Goal: Task Accomplishment & Management: Use online tool/utility

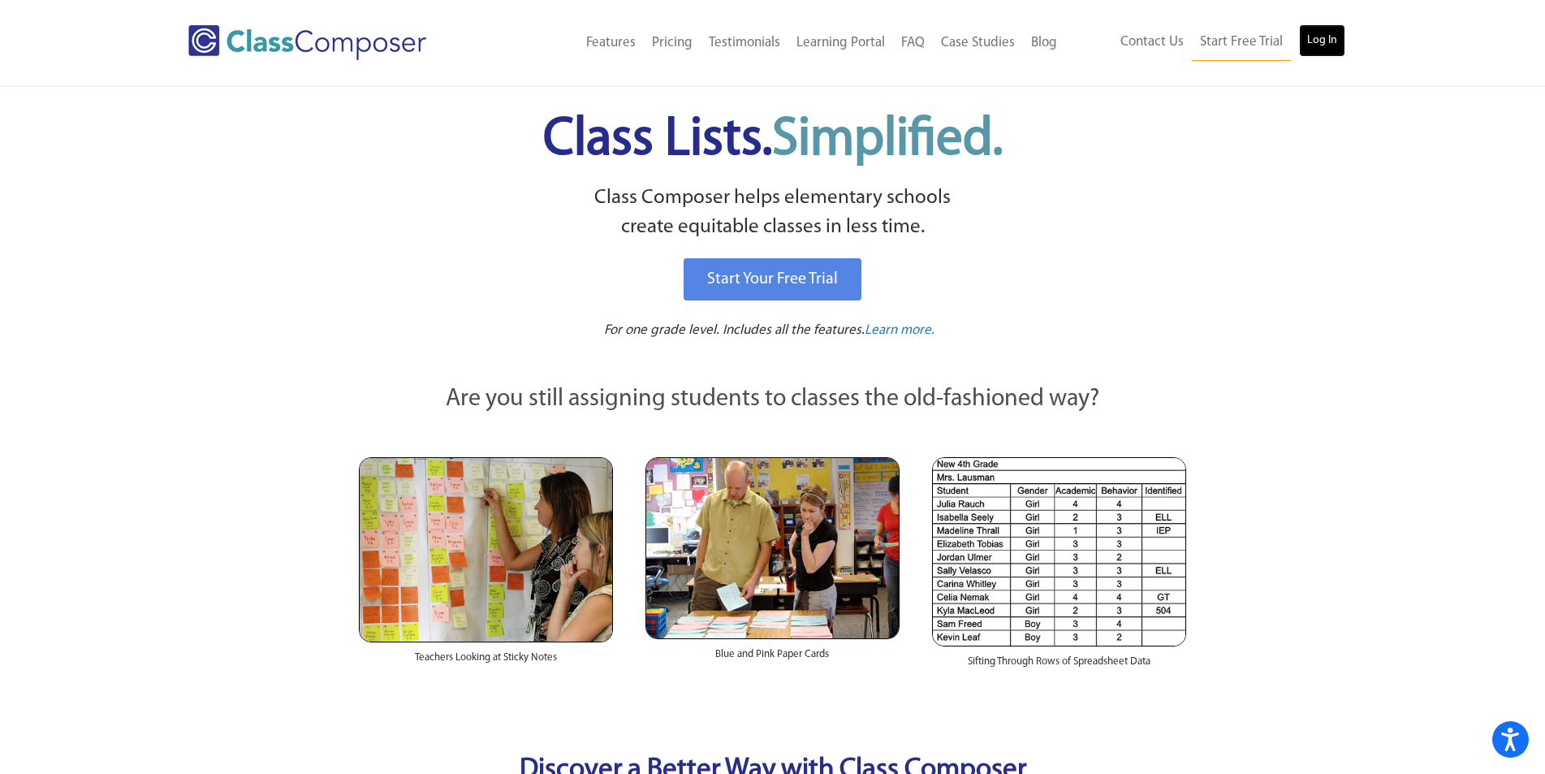
click at [1334, 40] on link "Log In" at bounding box center [1322, 40] width 46 height 32
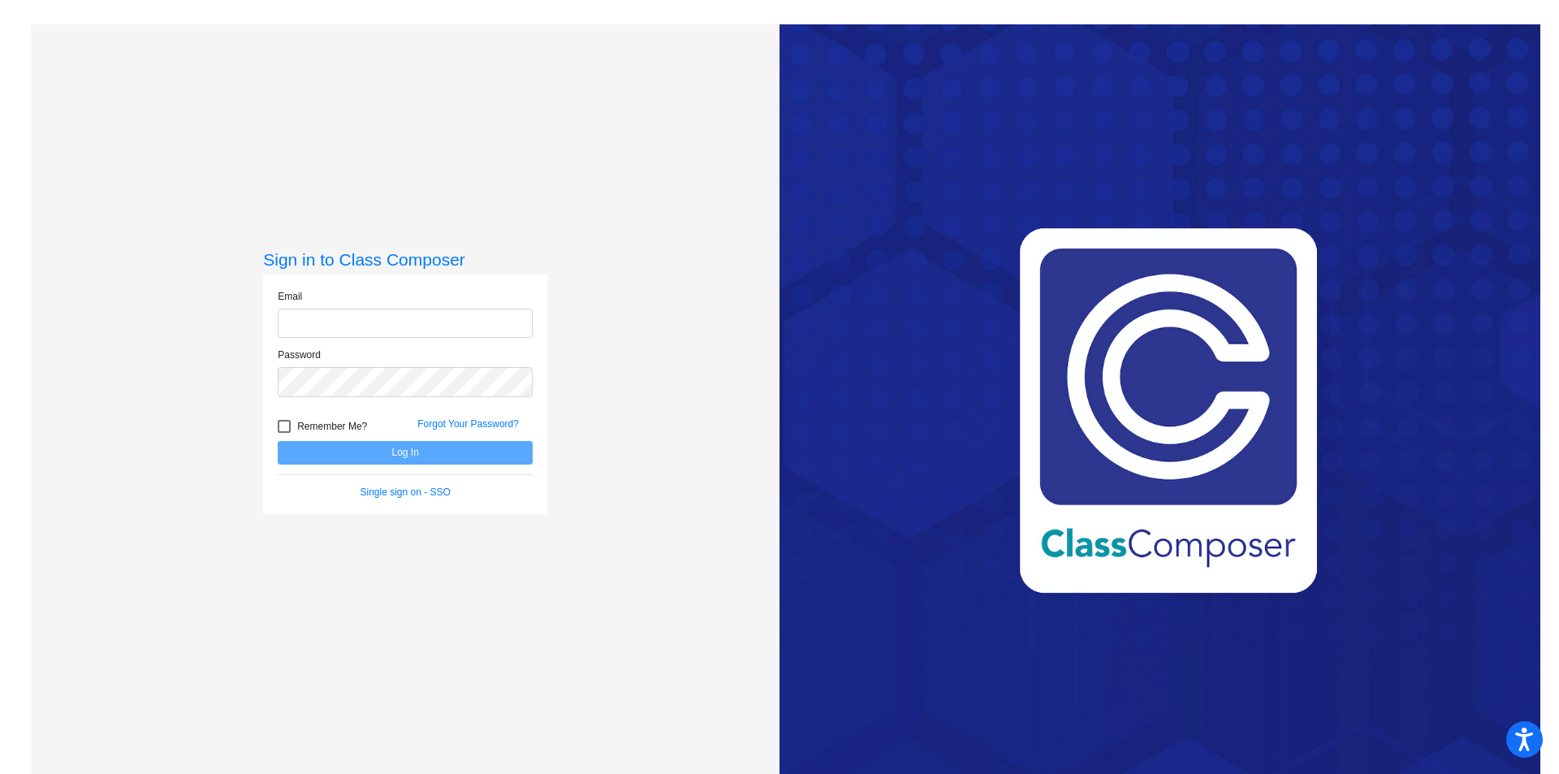
click at [376, 326] on input "email" at bounding box center [405, 324] width 255 height 30
type input "[EMAIL_ADDRESS][DOMAIN_NAME]"
click at [300, 432] on span "Remember Me?" at bounding box center [332, 426] width 70 height 19
click at [284, 433] on input "Remember Me?" at bounding box center [283, 433] width 1 height 1
checkbox input "true"
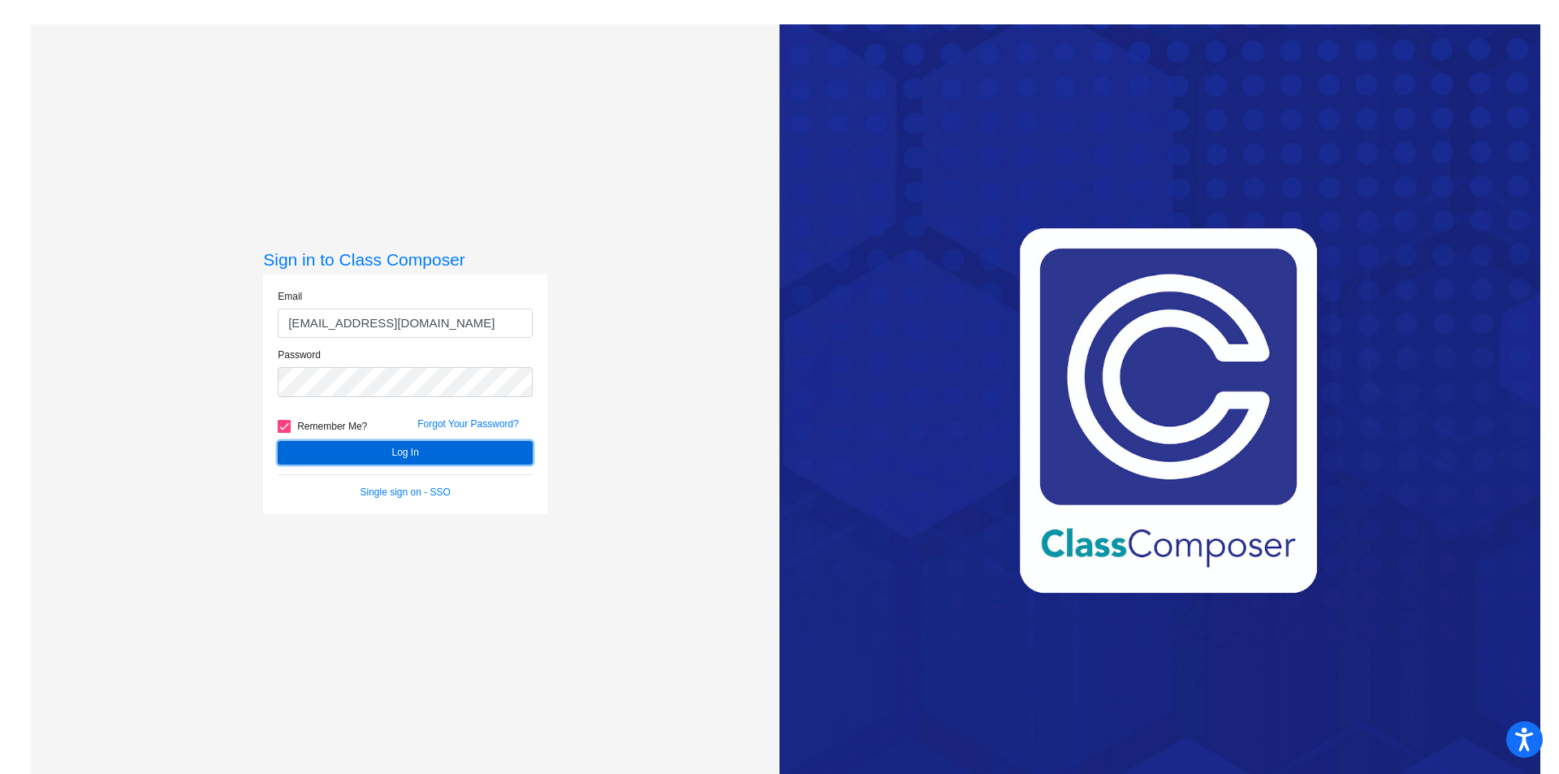
click at [324, 441] on button "Log In" at bounding box center [405, 453] width 255 height 24
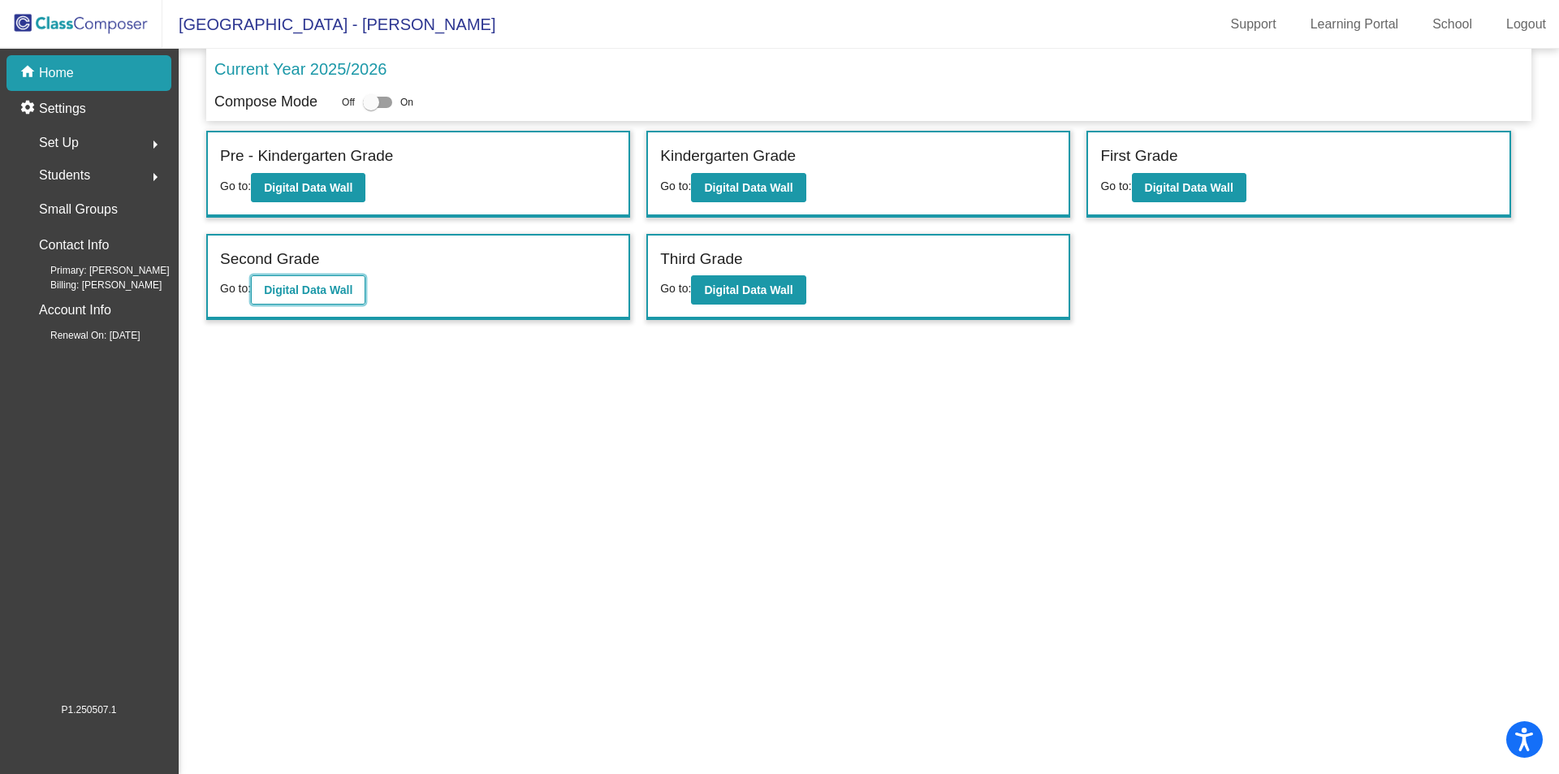
click at [345, 292] on b "Digital Data Wall" at bounding box center [308, 289] width 89 height 13
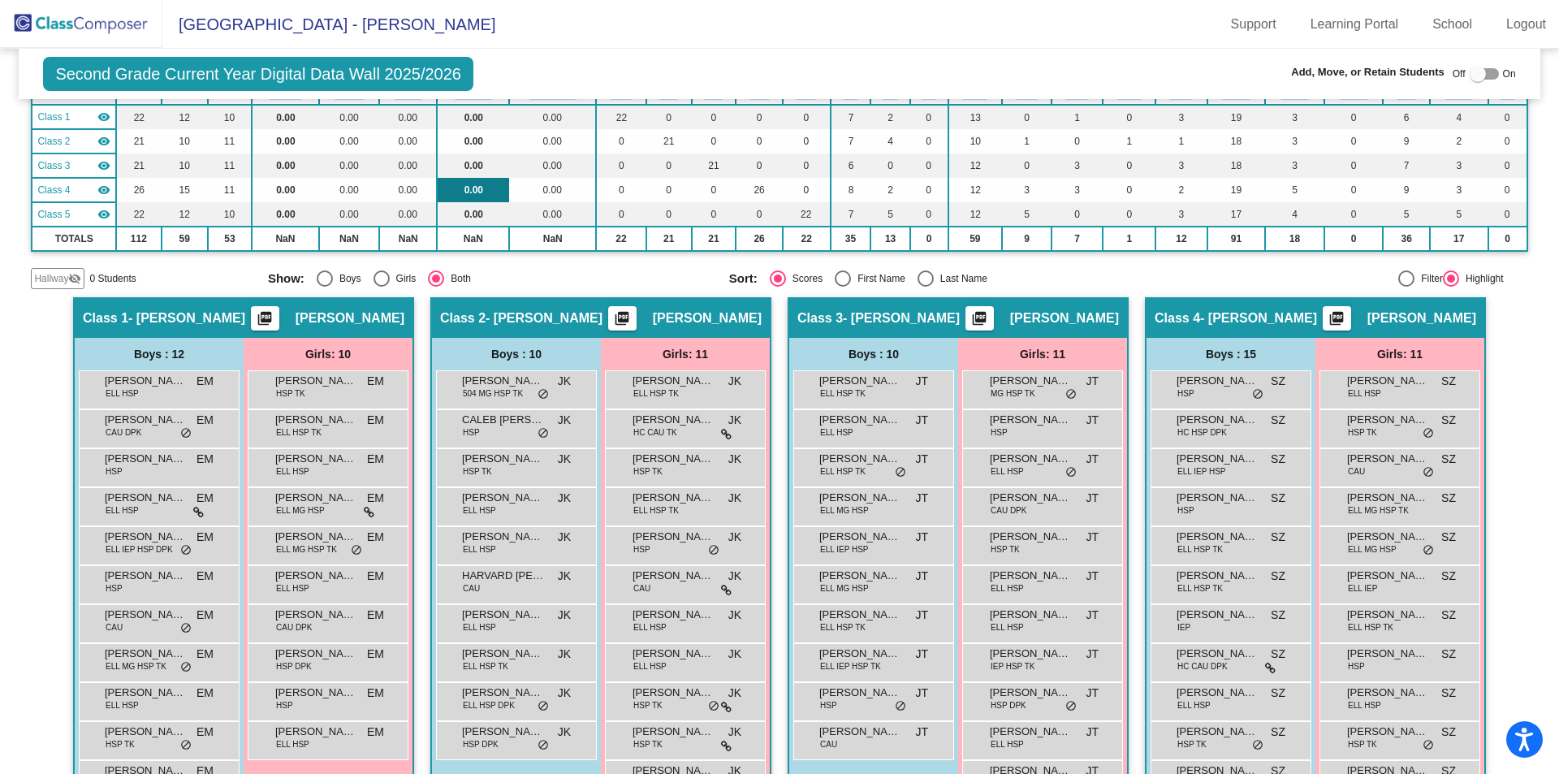
scroll to position [162, 0]
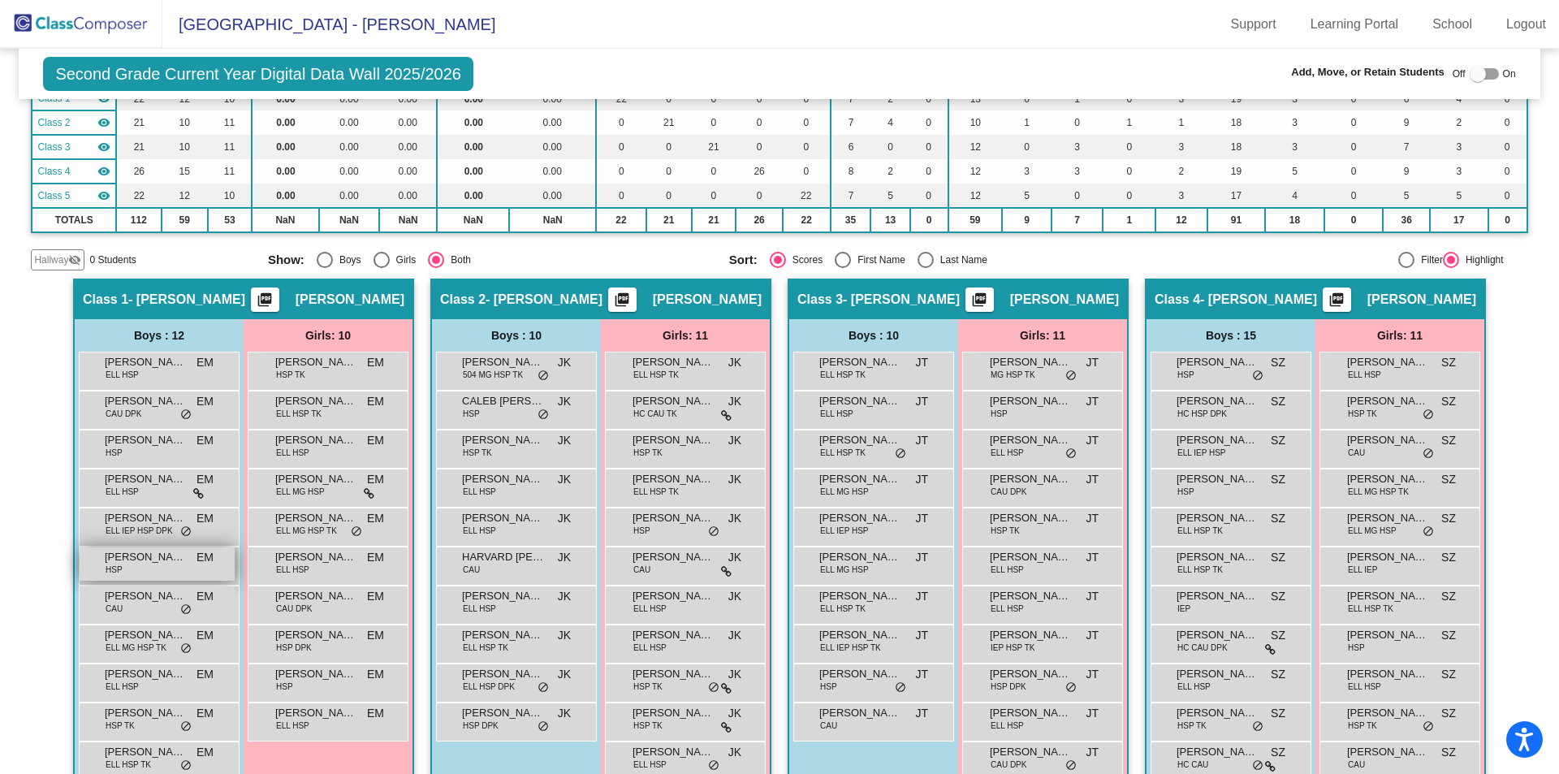
click at [154, 550] on span "[PERSON_NAME] [PERSON_NAME]" at bounding box center [145, 557] width 81 height 16
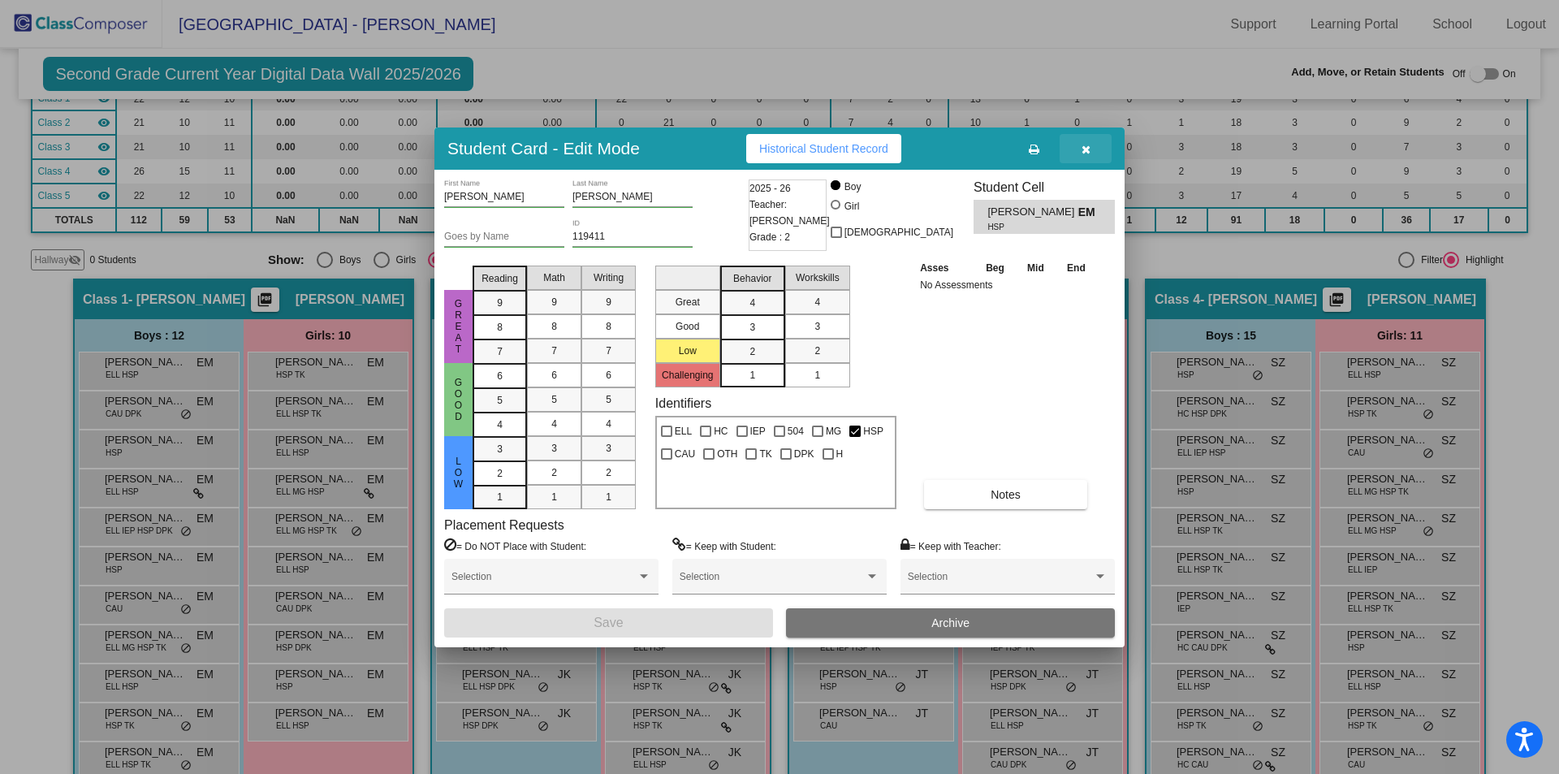
click at [1090, 140] on button "button" at bounding box center [1086, 148] width 52 height 29
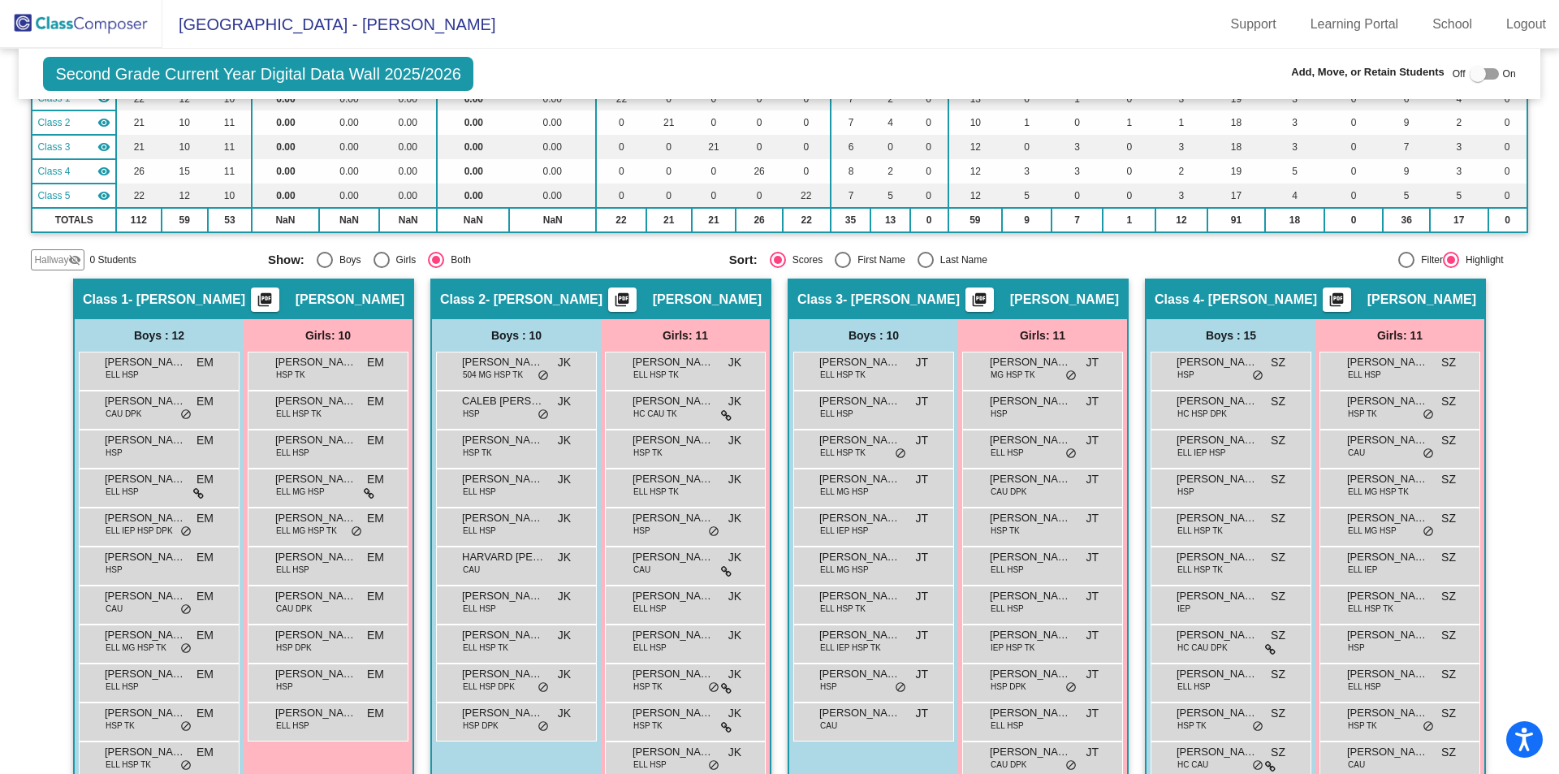
scroll to position [244, 0]
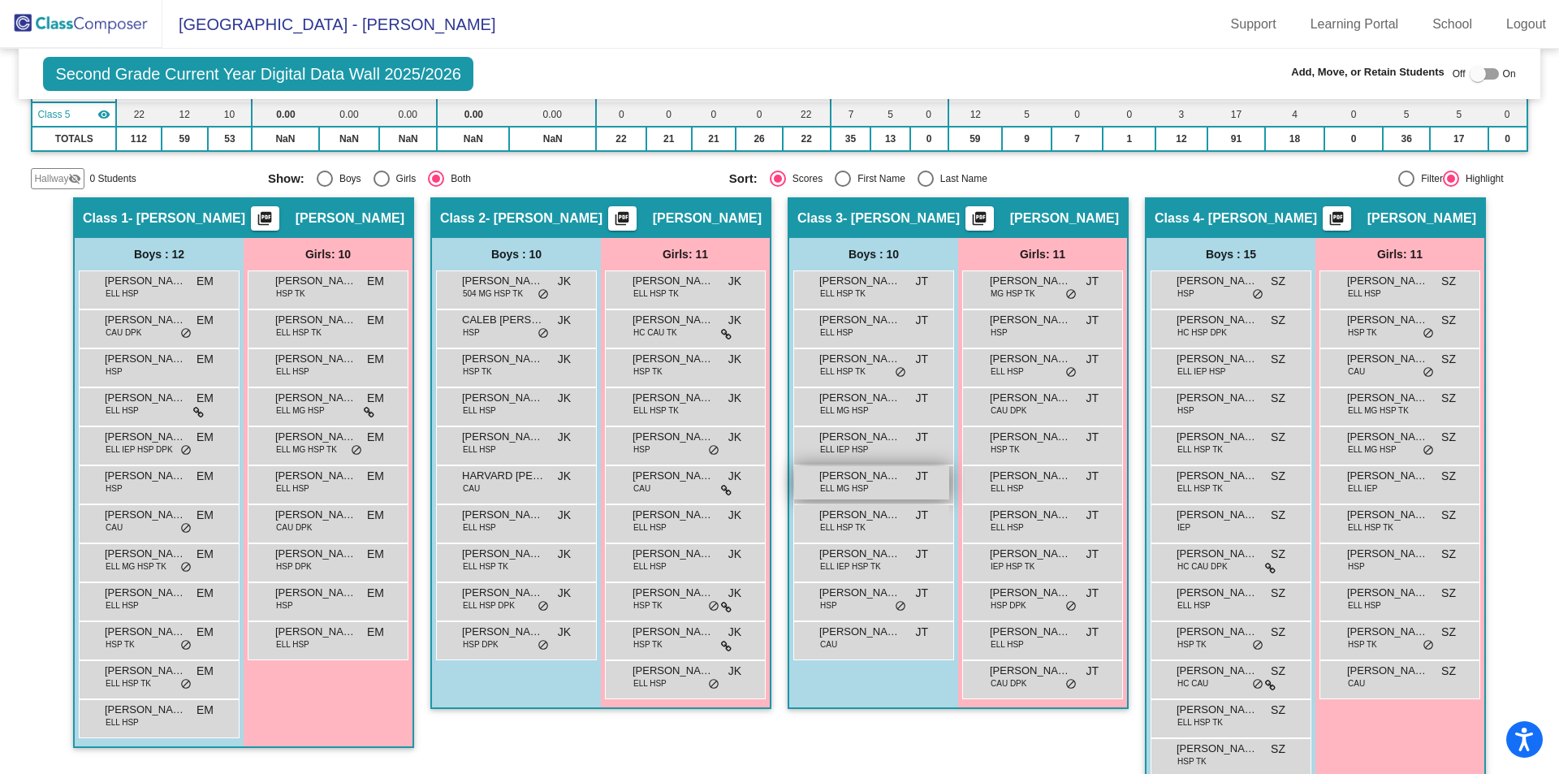
click at [809, 483] on div "FRANCISCO RAMSES ELORZA ALENCA ELL MG HSP JT lock do_not_disturb_alt" at bounding box center [871, 482] width 155 height 33
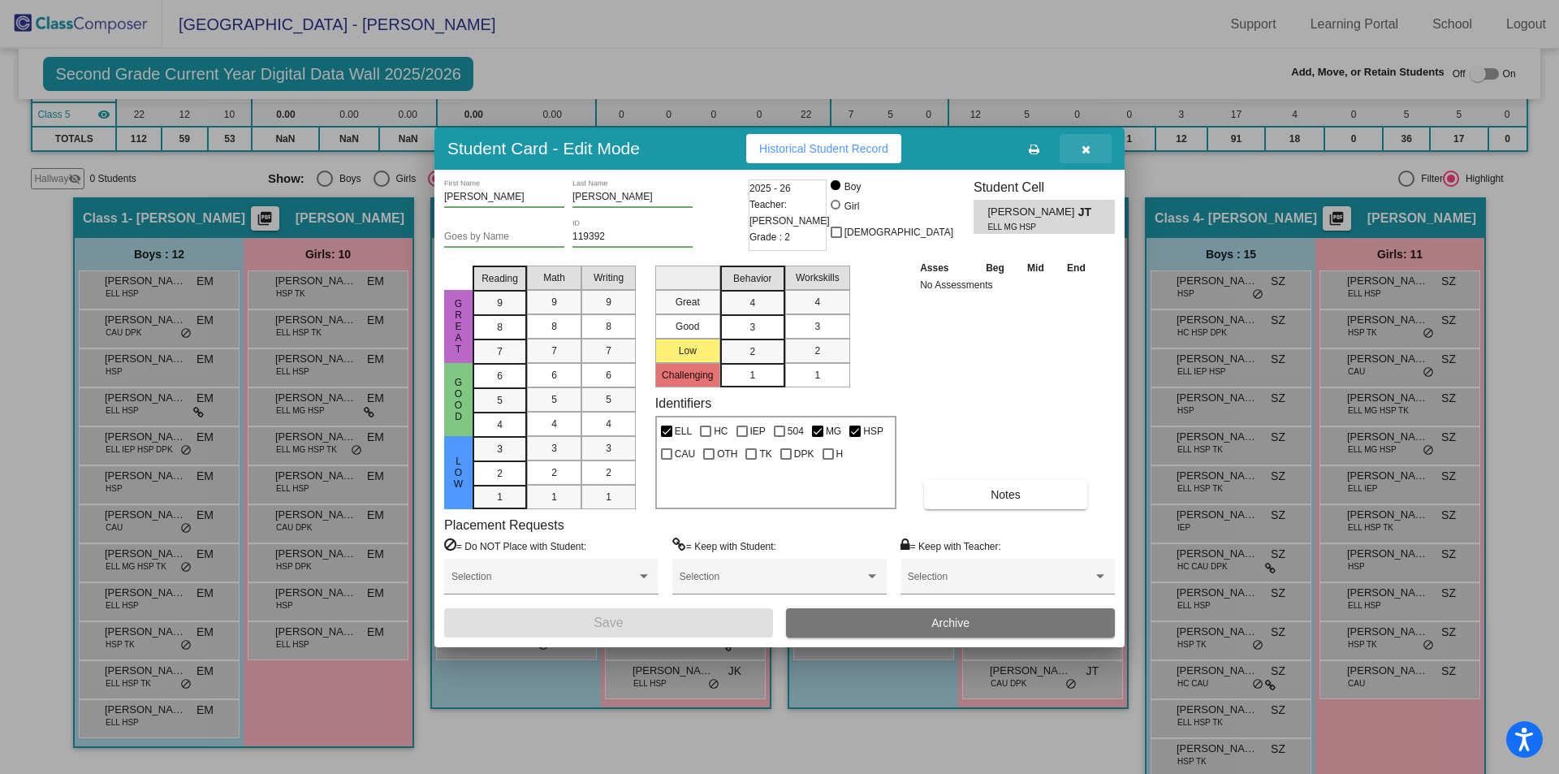
click at [1093, 153] on button "button" at bounding box center [1086, 148] width 52 height 29
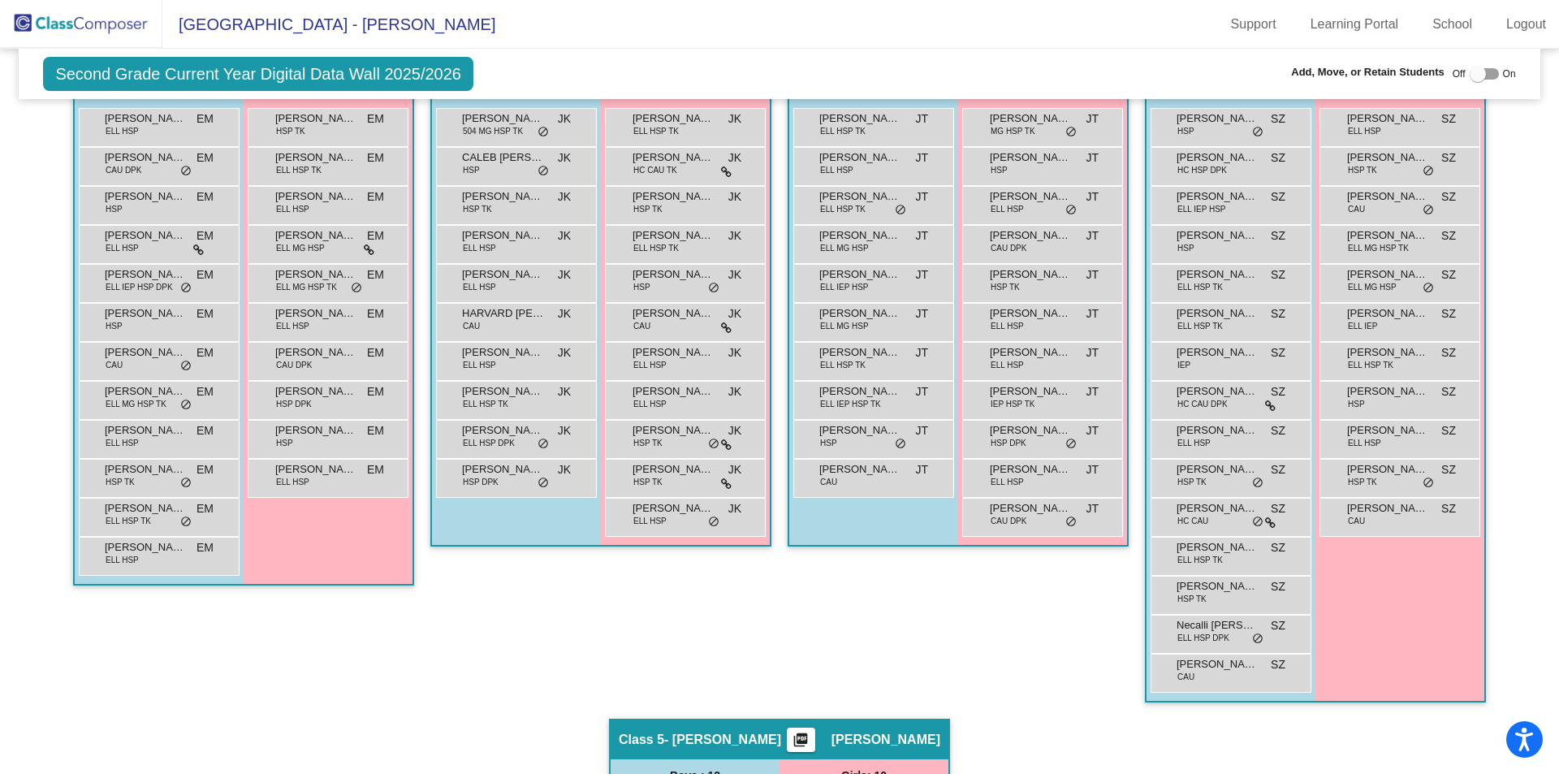
scroll to position [0, 0]
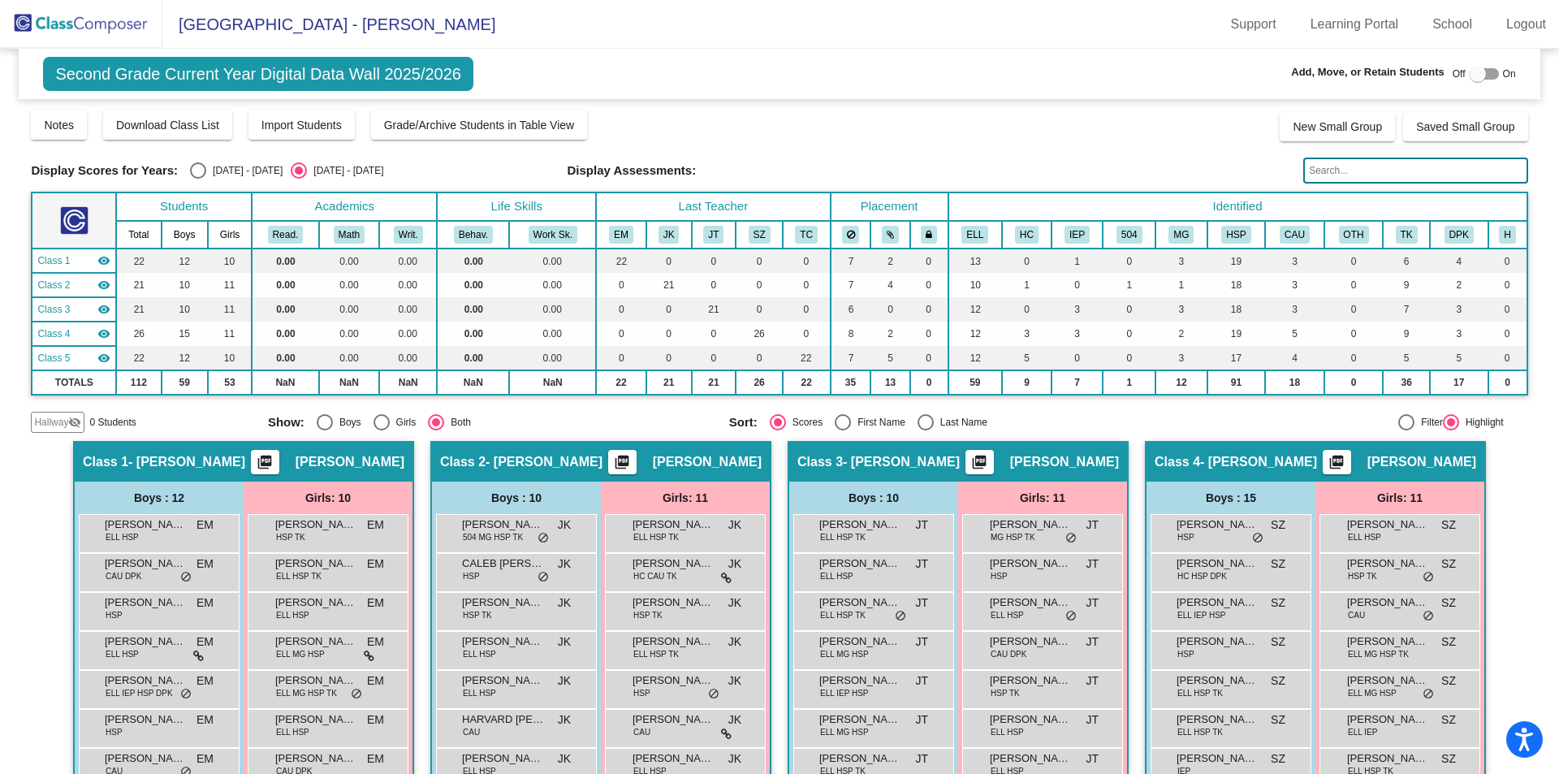
click at [69, 31] on img at bounding box center [81, 24] width 162 height 48
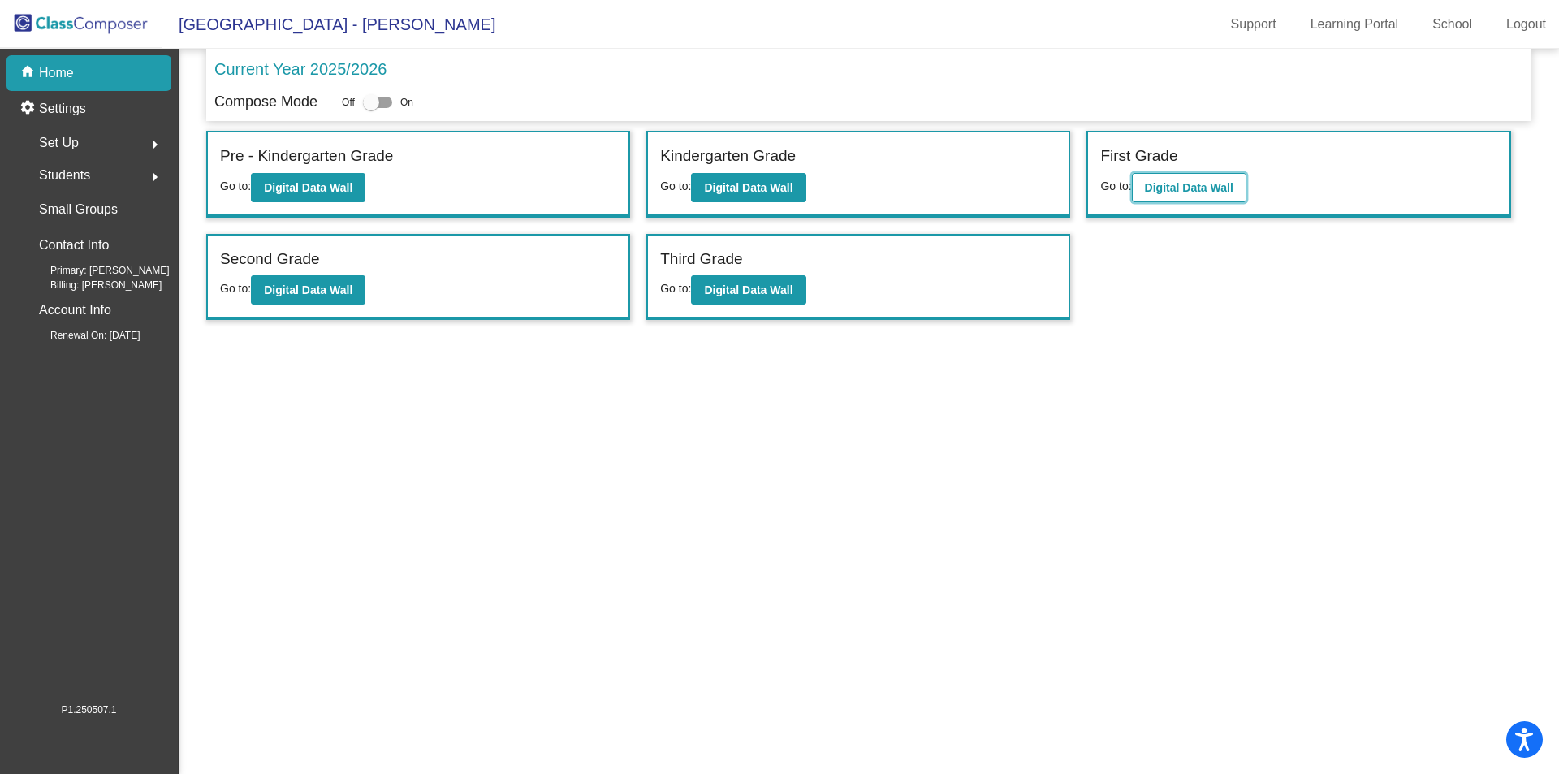
click at [1196, 191] on b "Digital Data Wall" at bounding box center [1189, 187] width 89 height 13
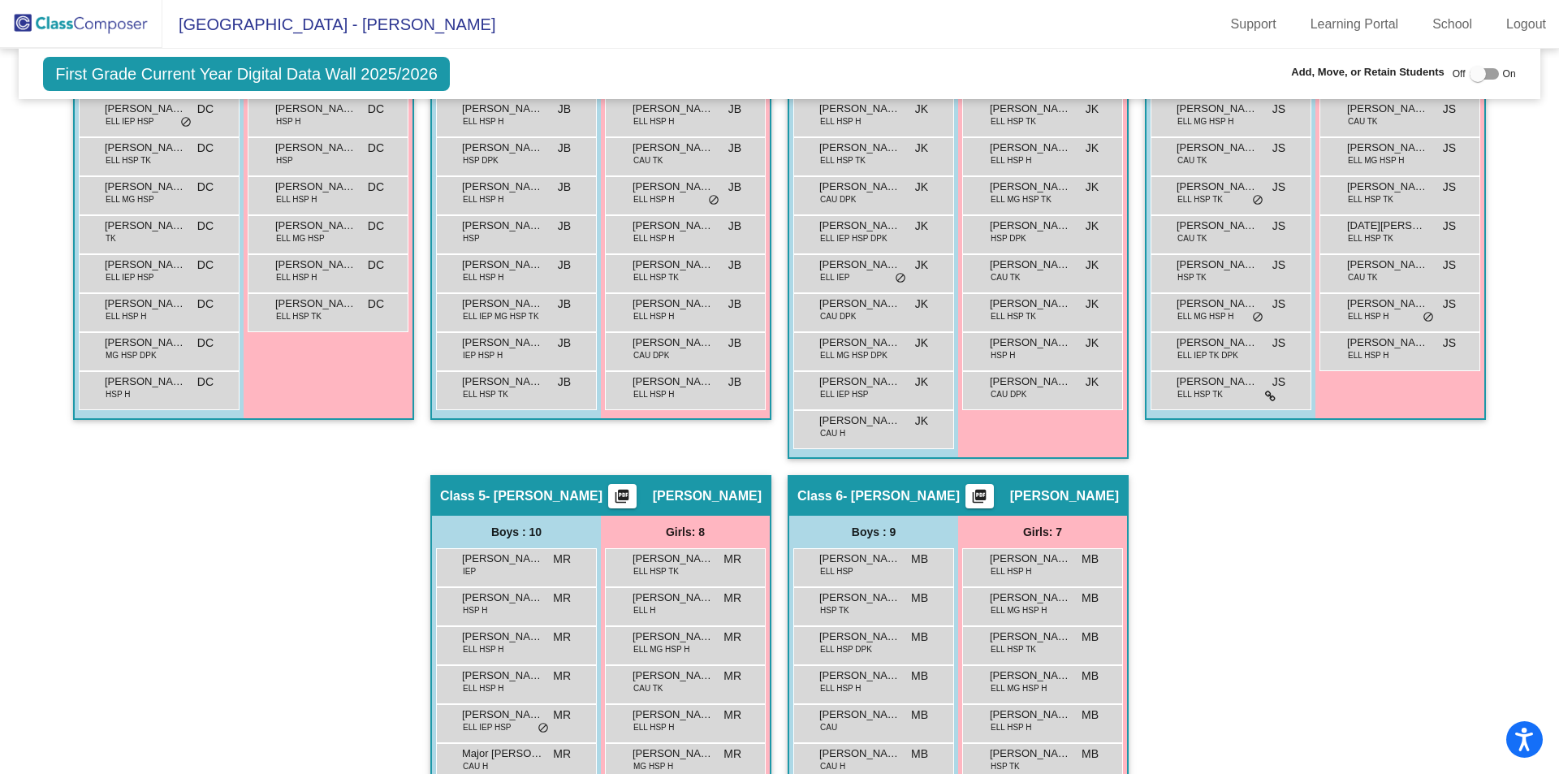
scroll to position [426, 0]
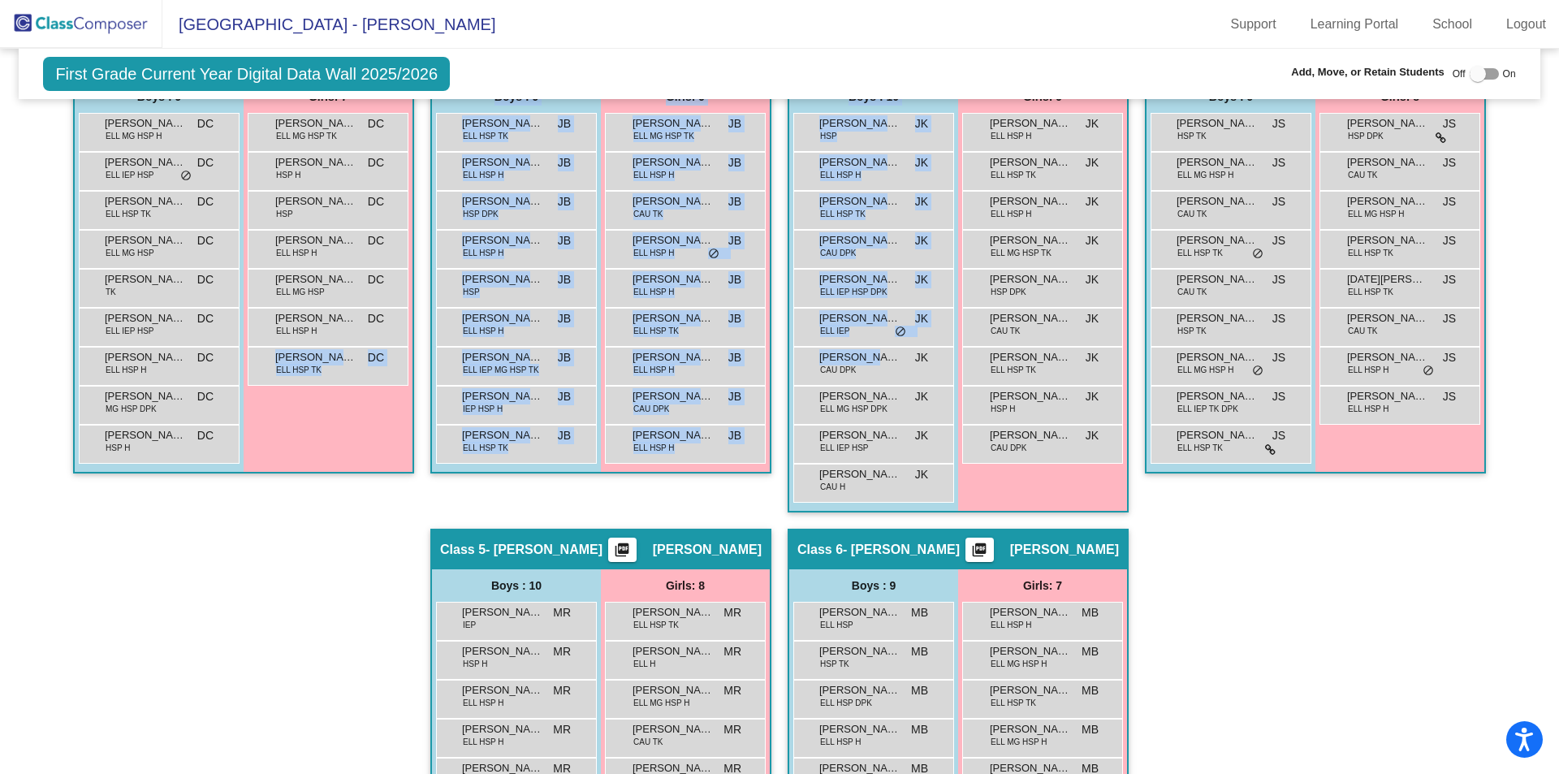
drag, startPoint x: 866, startPoint y: 364, endPoint x: 313, endPoint y: 399, distance: 554.2
click at [313, 399] on div "Hallway - Hallway Class picture_as_pdf Add Student First Name Last Name Student…" at bounding box center [779, 529] width 1497 height 978
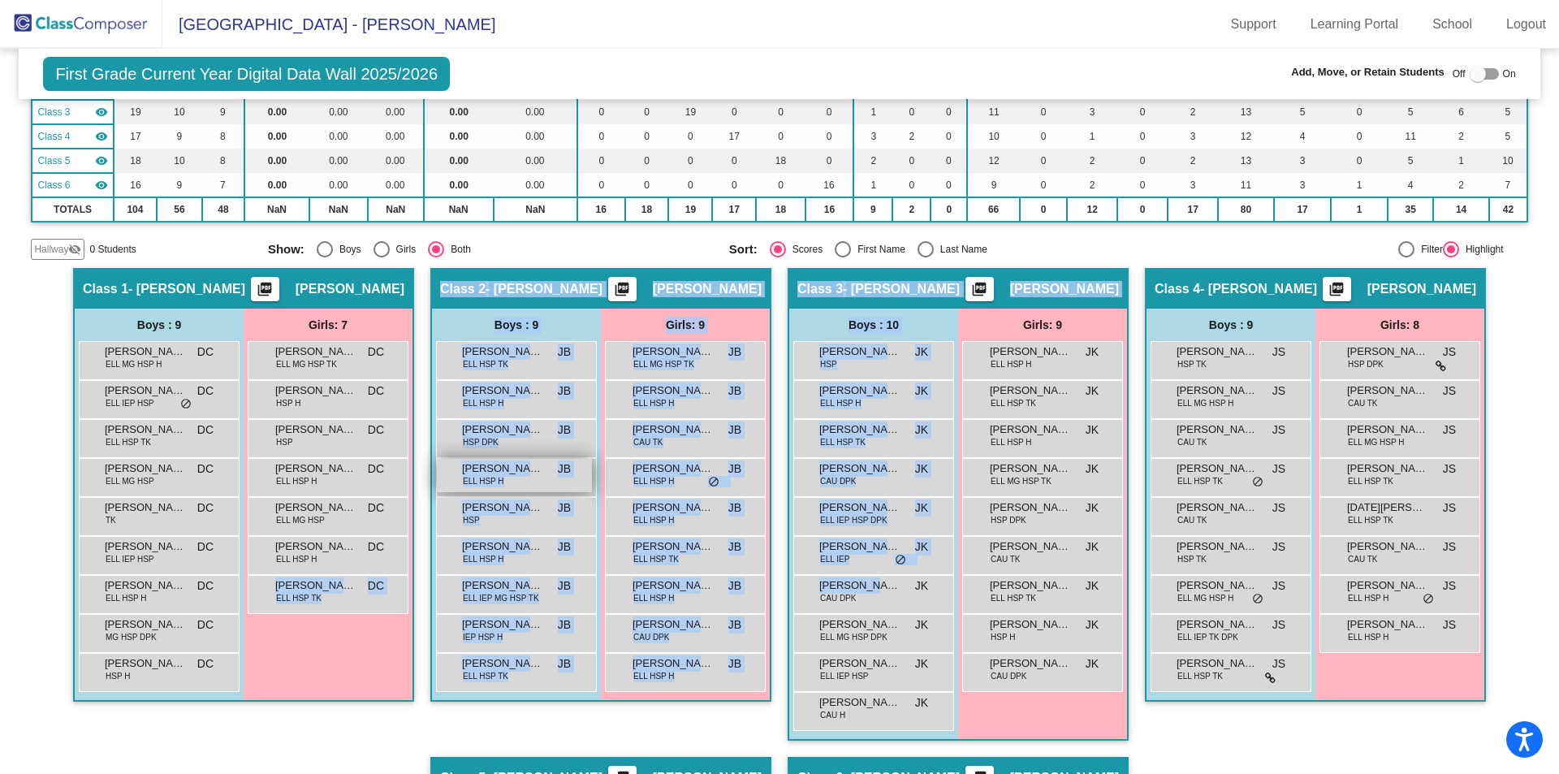
scroll to position [182, 0]
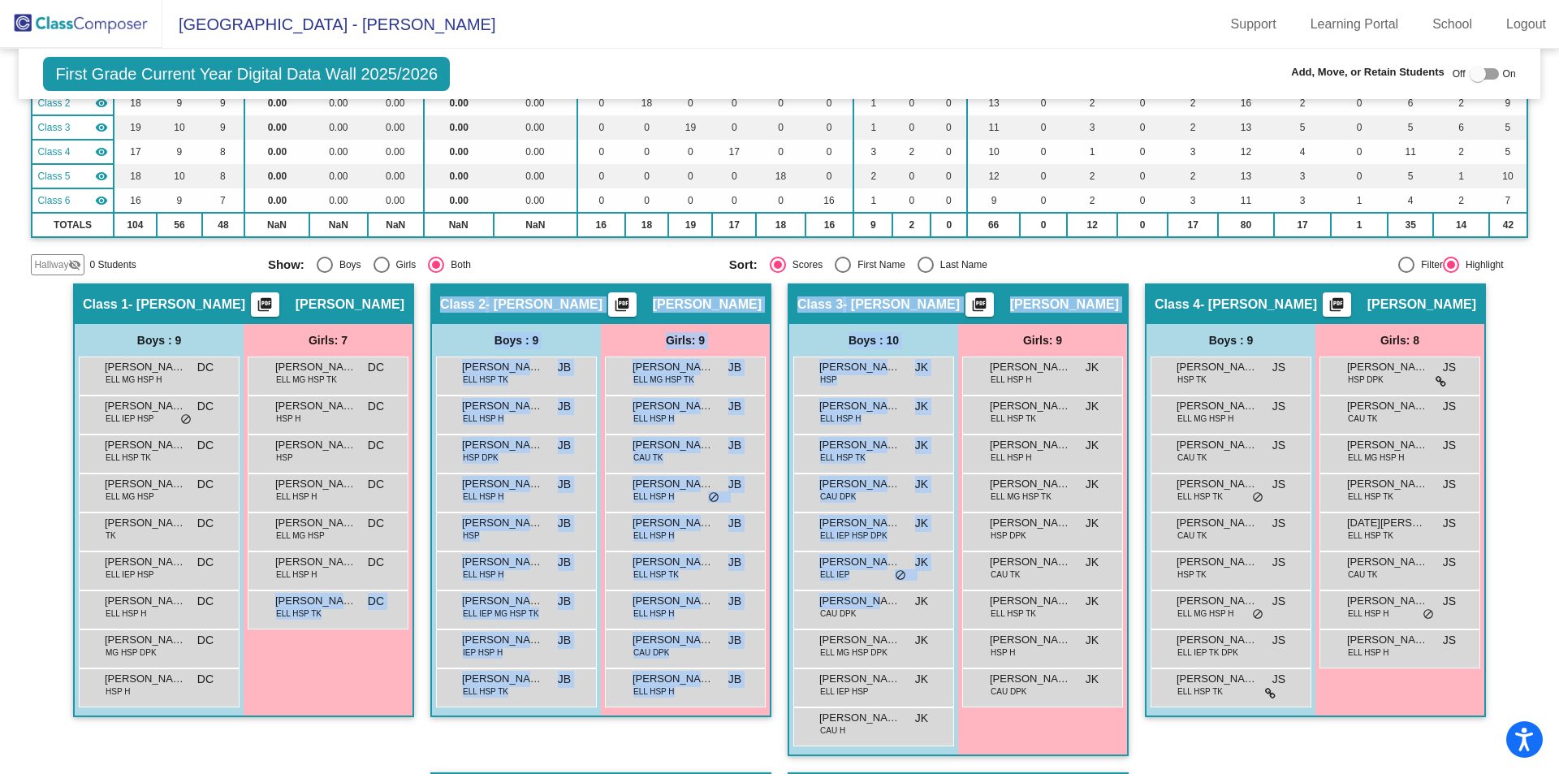
click at [744, 741] on div "Class 2 - Jason Bafus picture_as_pdf Jason Bafus Add Student First Name Last Na…" at bounding box center [600, 527] width 341 height 489
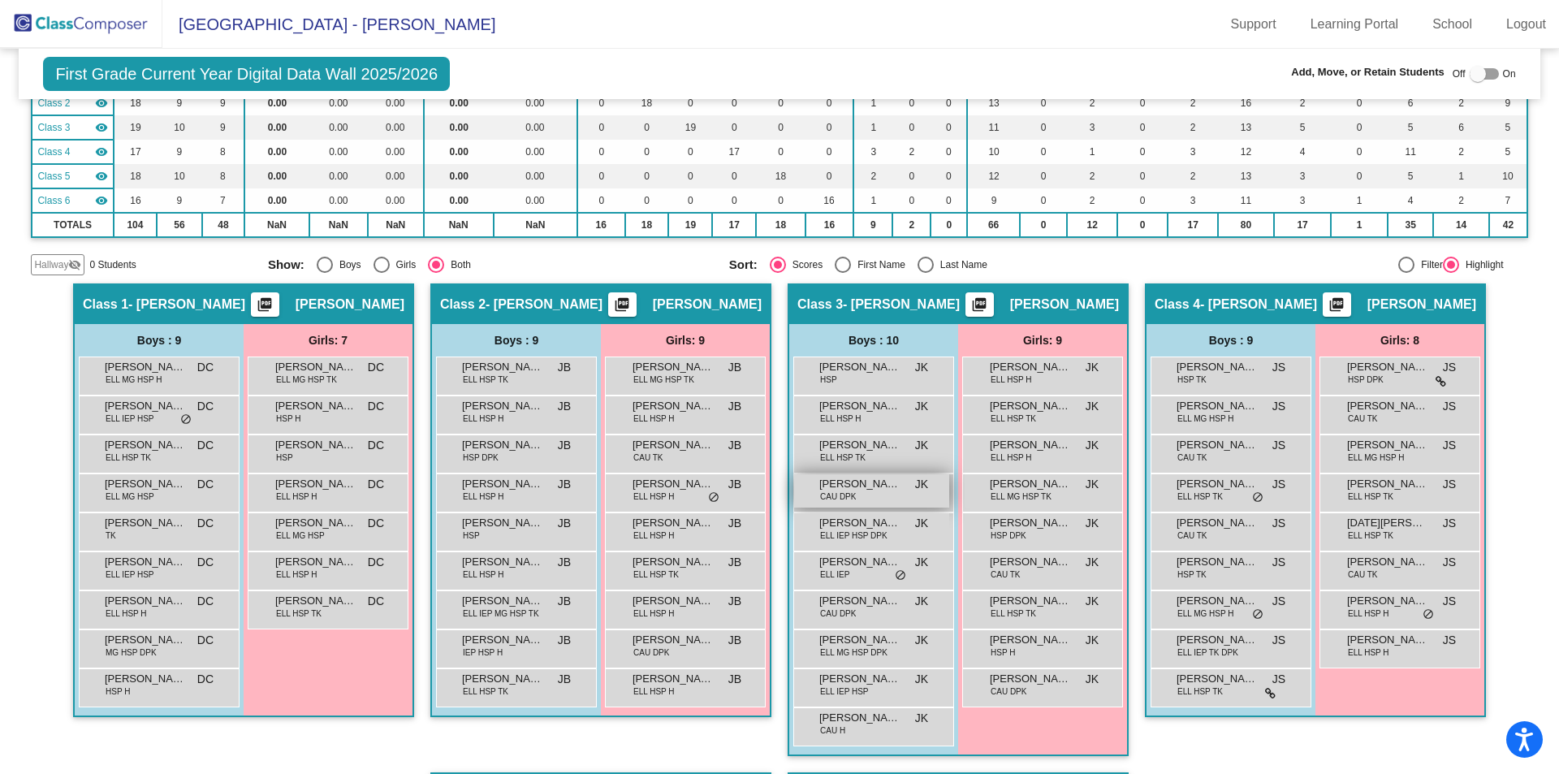
click at [830, 495] on span "CAU DPK" at bounding box center [838, 497] width 36 height 12
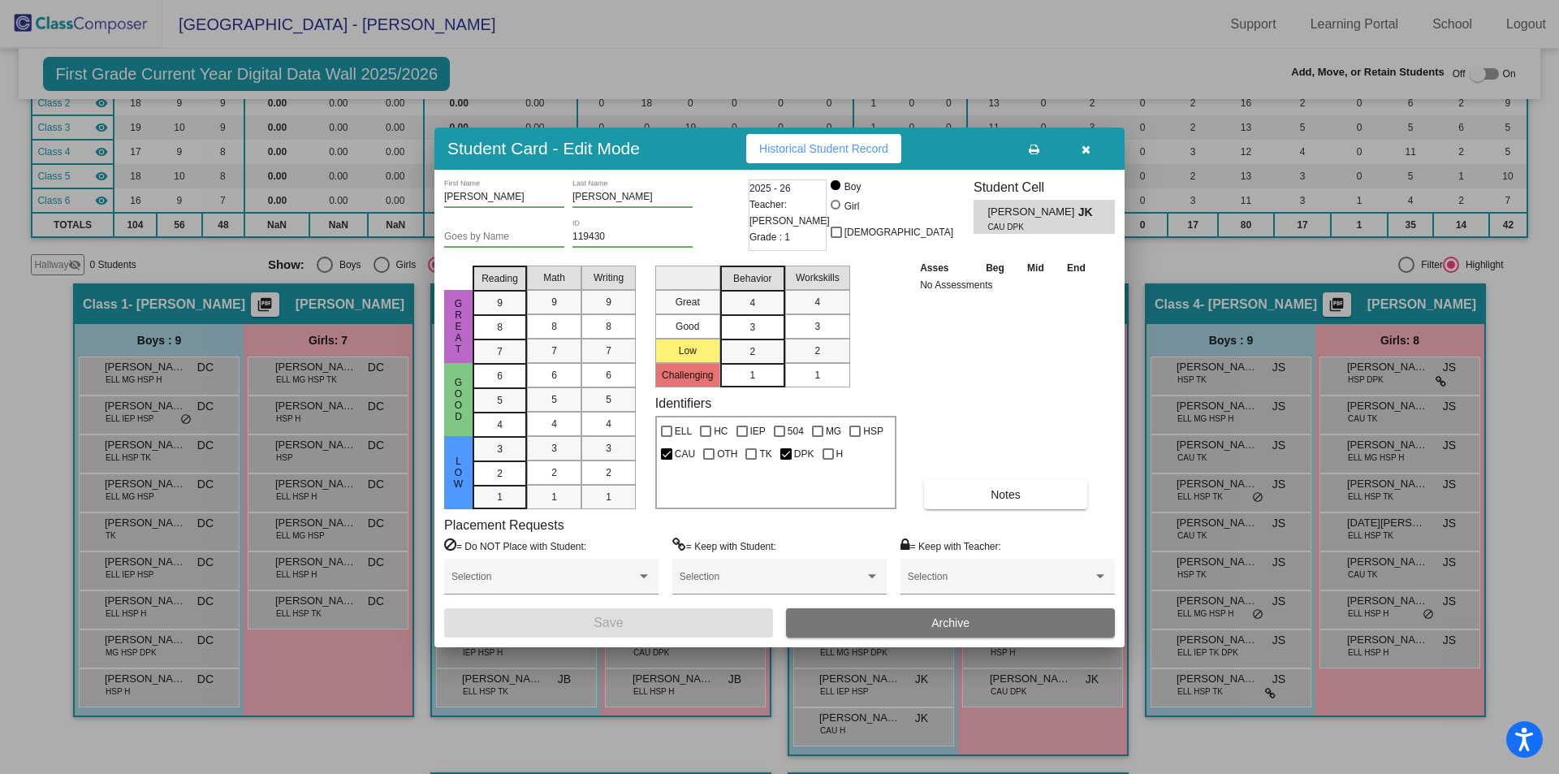
click at [1080, 156] on button "button" at bounding box center [1086, 148] width 52 height 29
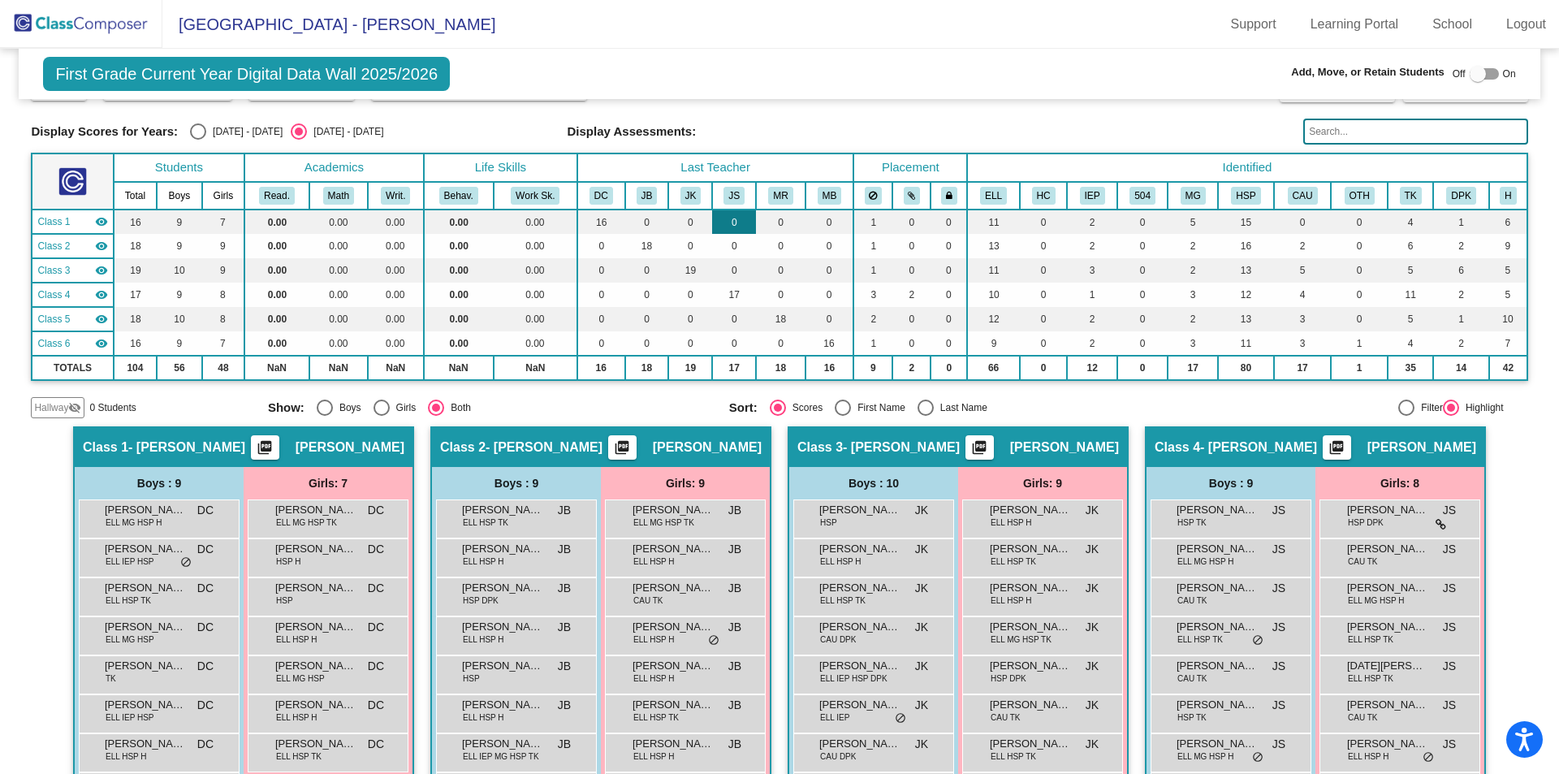
scroll to position [19, 0]
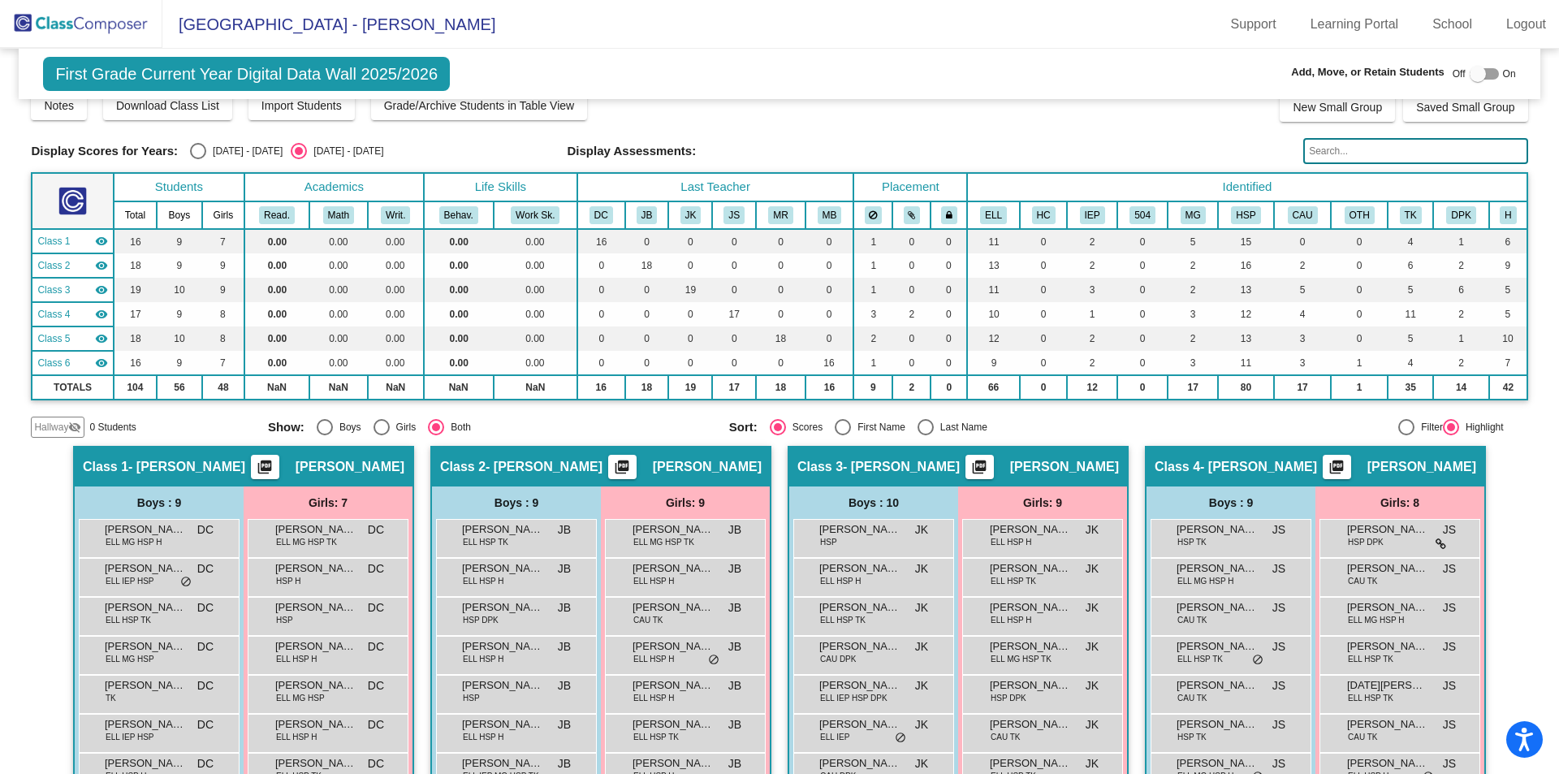
click at [65, 11] on img at bounding box center [81, 24] width 162 height 48
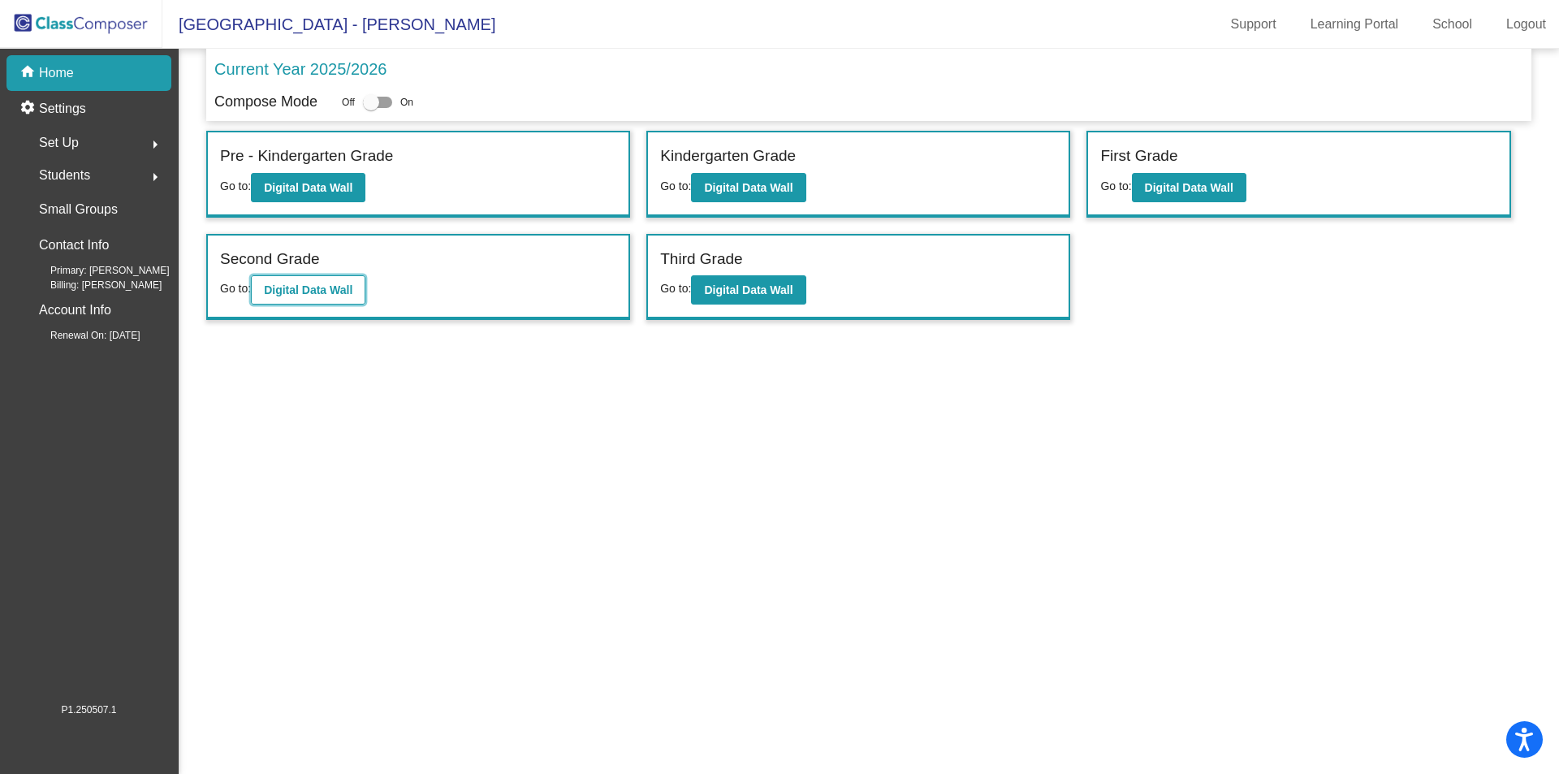
click at [334, 286] on b "Digital Data Wall" at bounding box center [308, 289] width 89 height 13
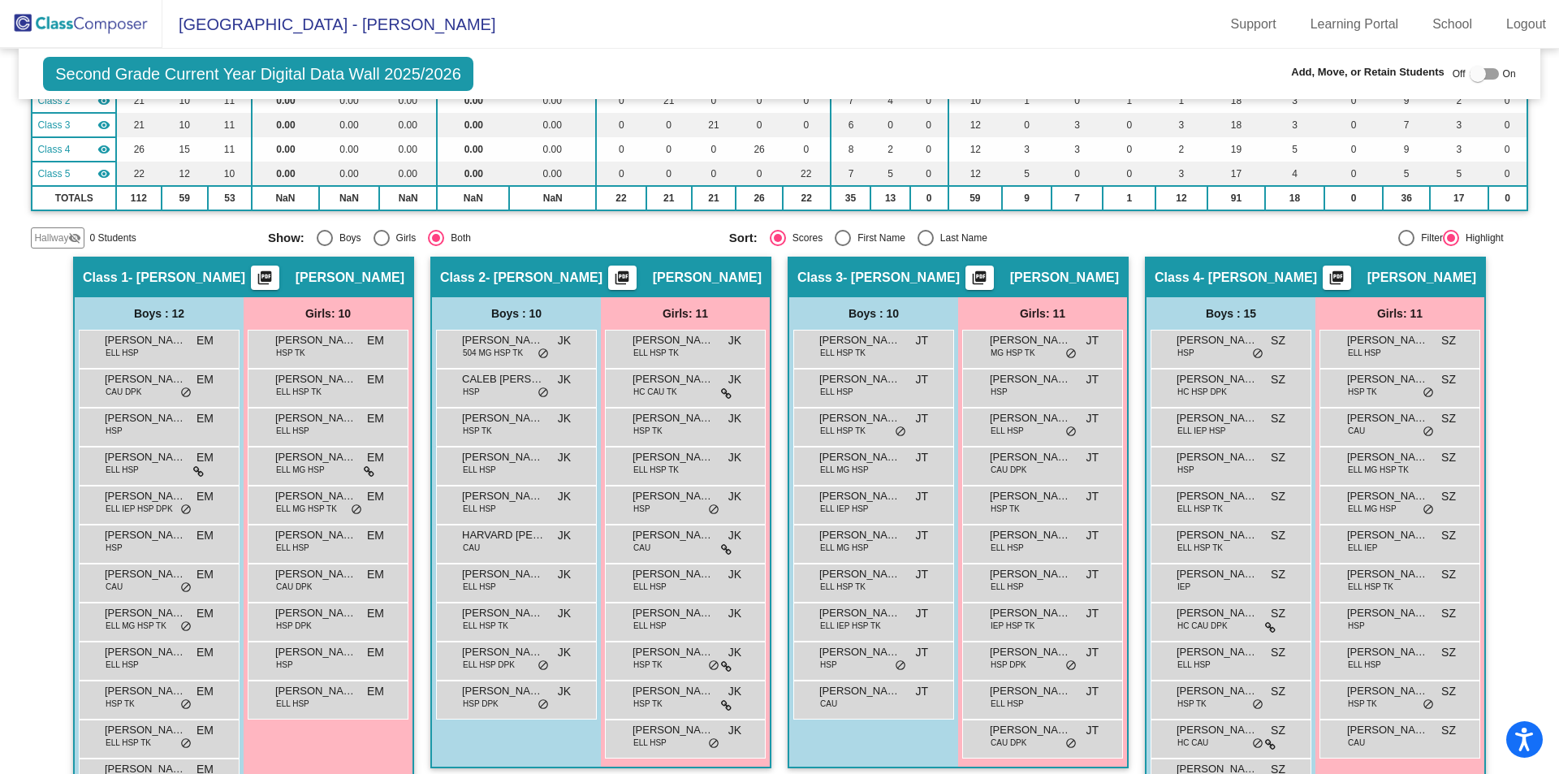
scroll to position [244, 0]
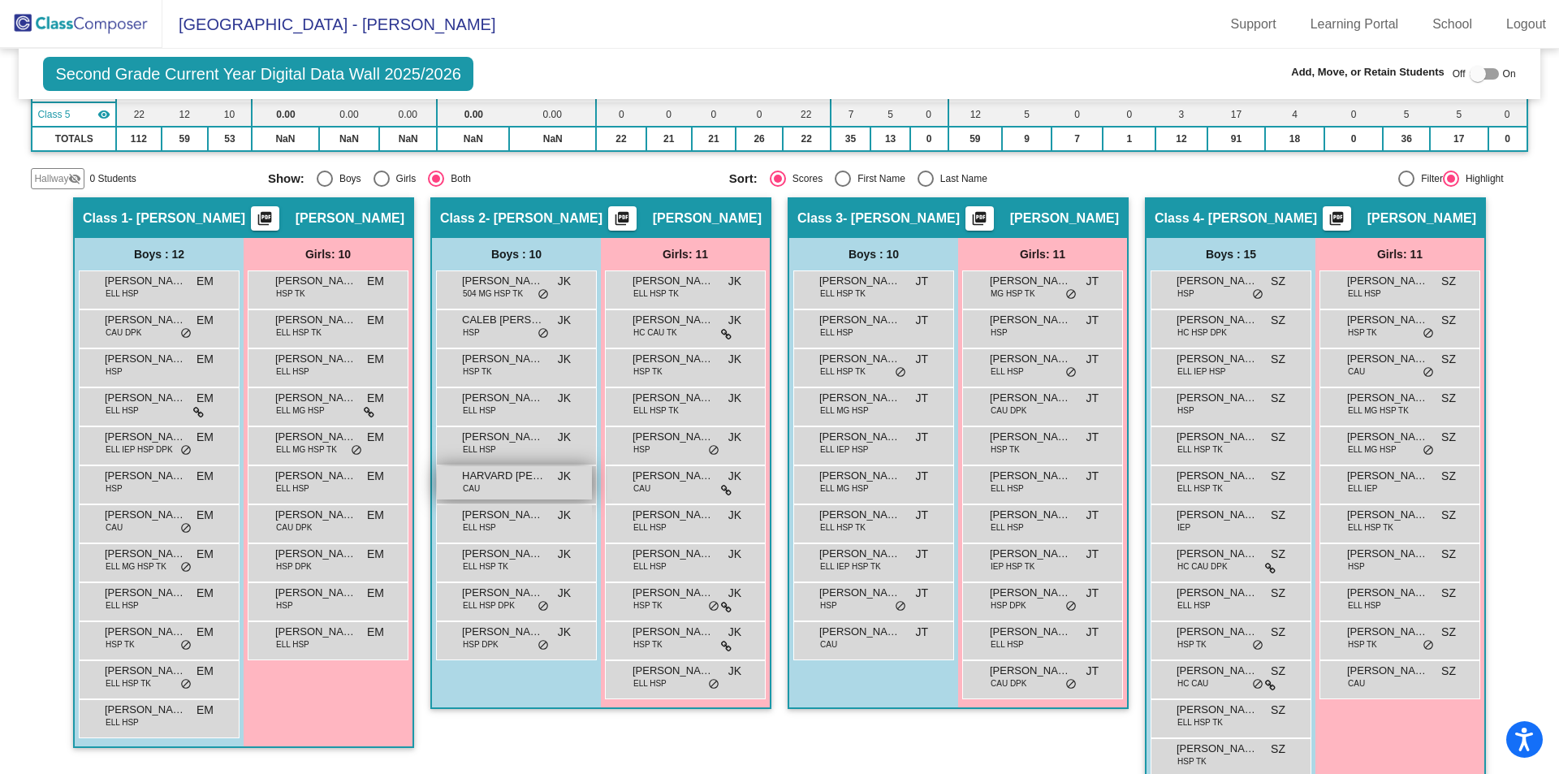
click at [512, 494] on div "HARVARD DEANE SHOUSE CAU JK lock do_not_disturb_alt" at bounding box center [514, 482] width 155 height 33
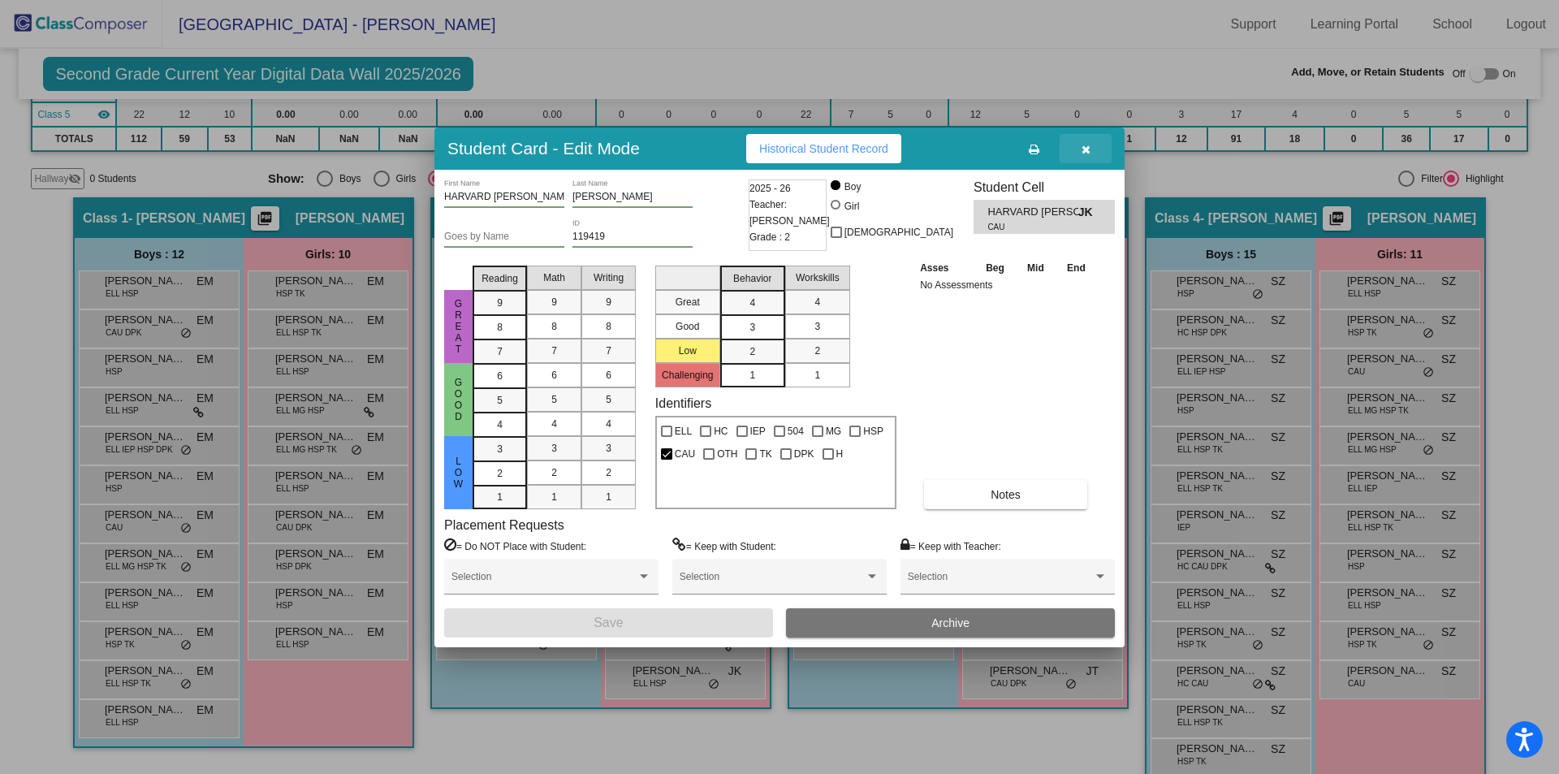
click at [1091, 151] on button "button" at bounding box center [1086, 148] width 52 height 29
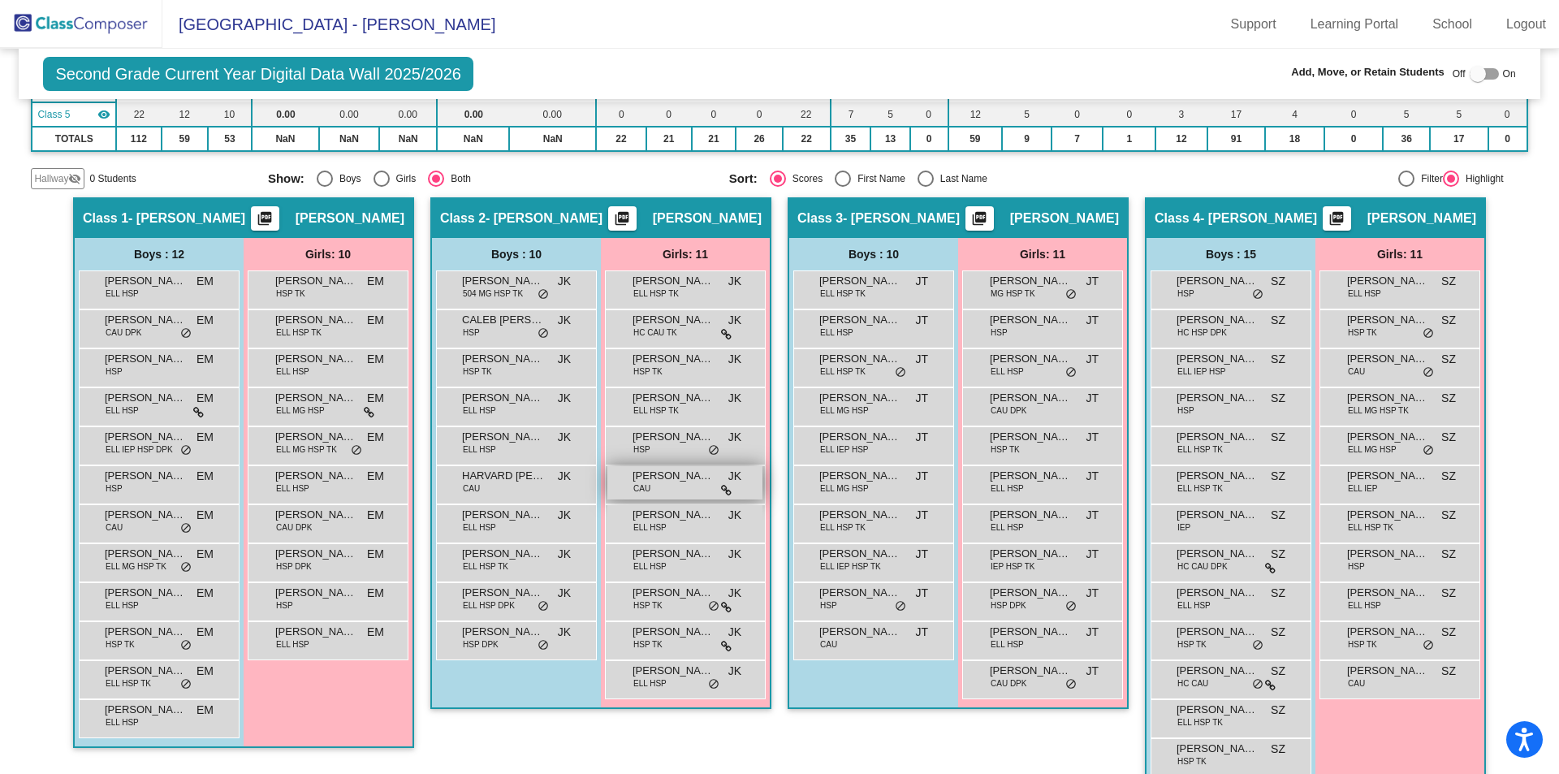
click at [667, 473] on span "LAUREN GRACE HENSON" at bounding box center [673, 476] width 81 height 16
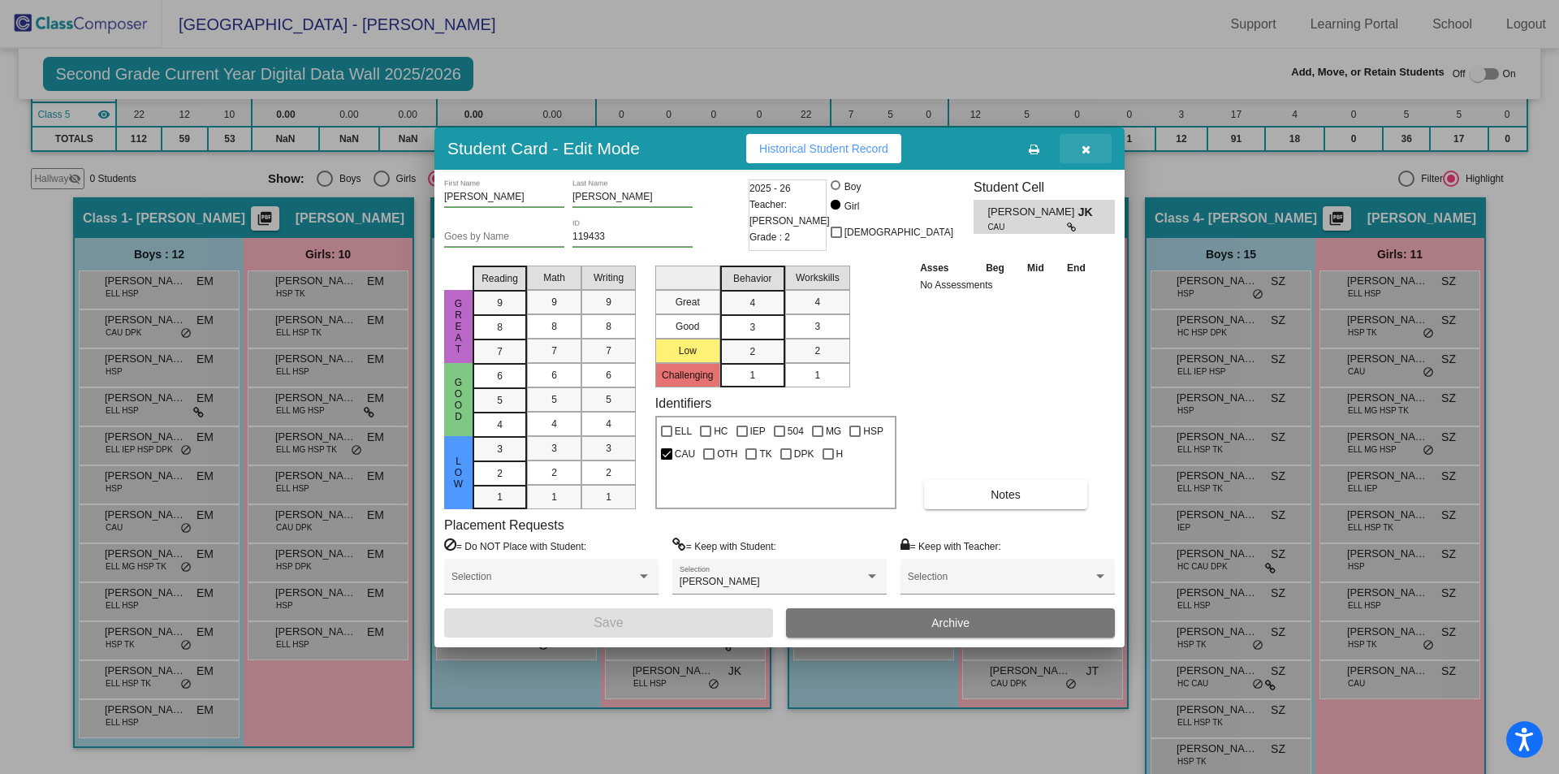
click at [1091, 145] on button "button" at bounding box center [1086, 148] width 52 height 29
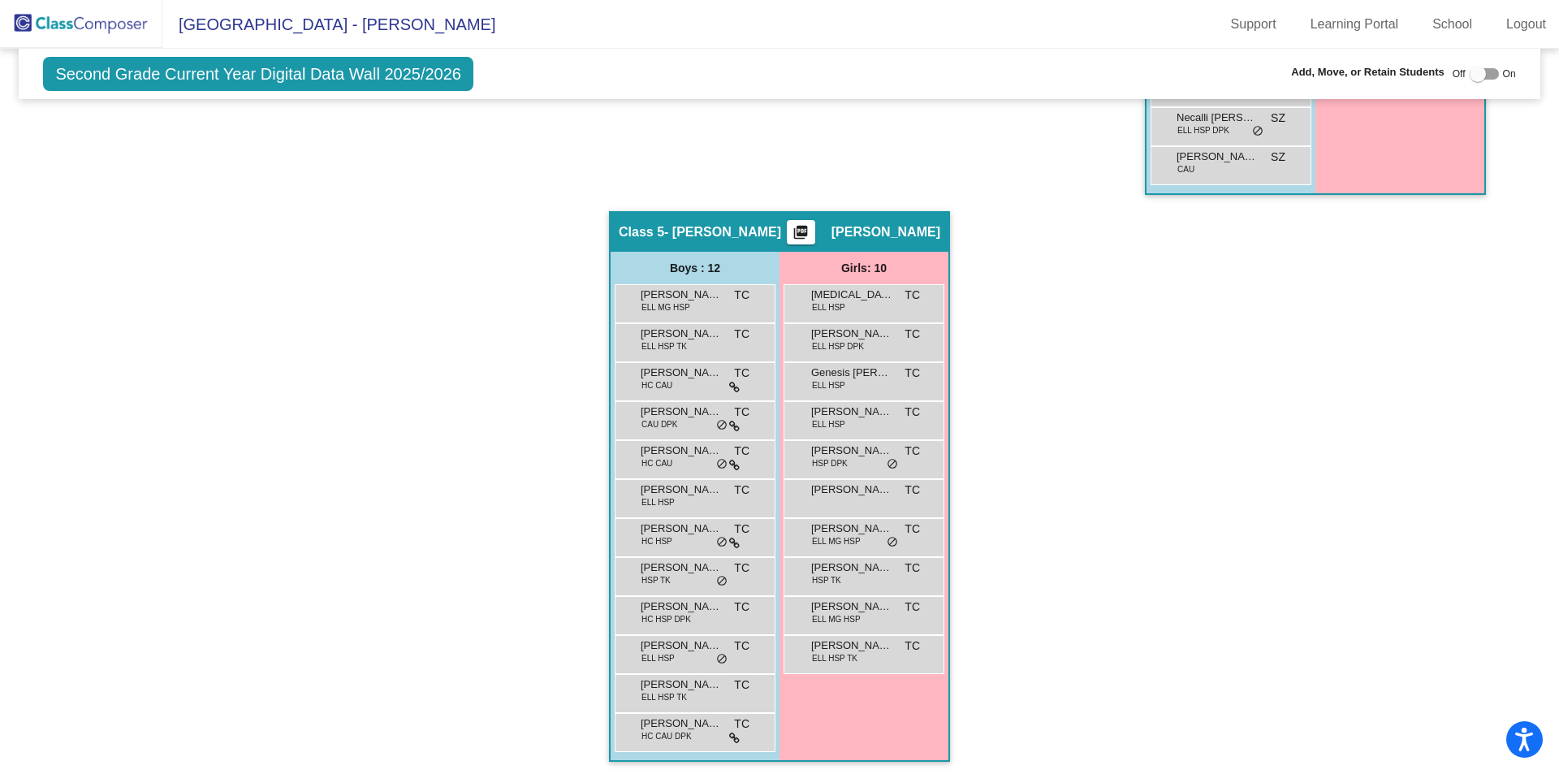
scroll to position [918, 0]
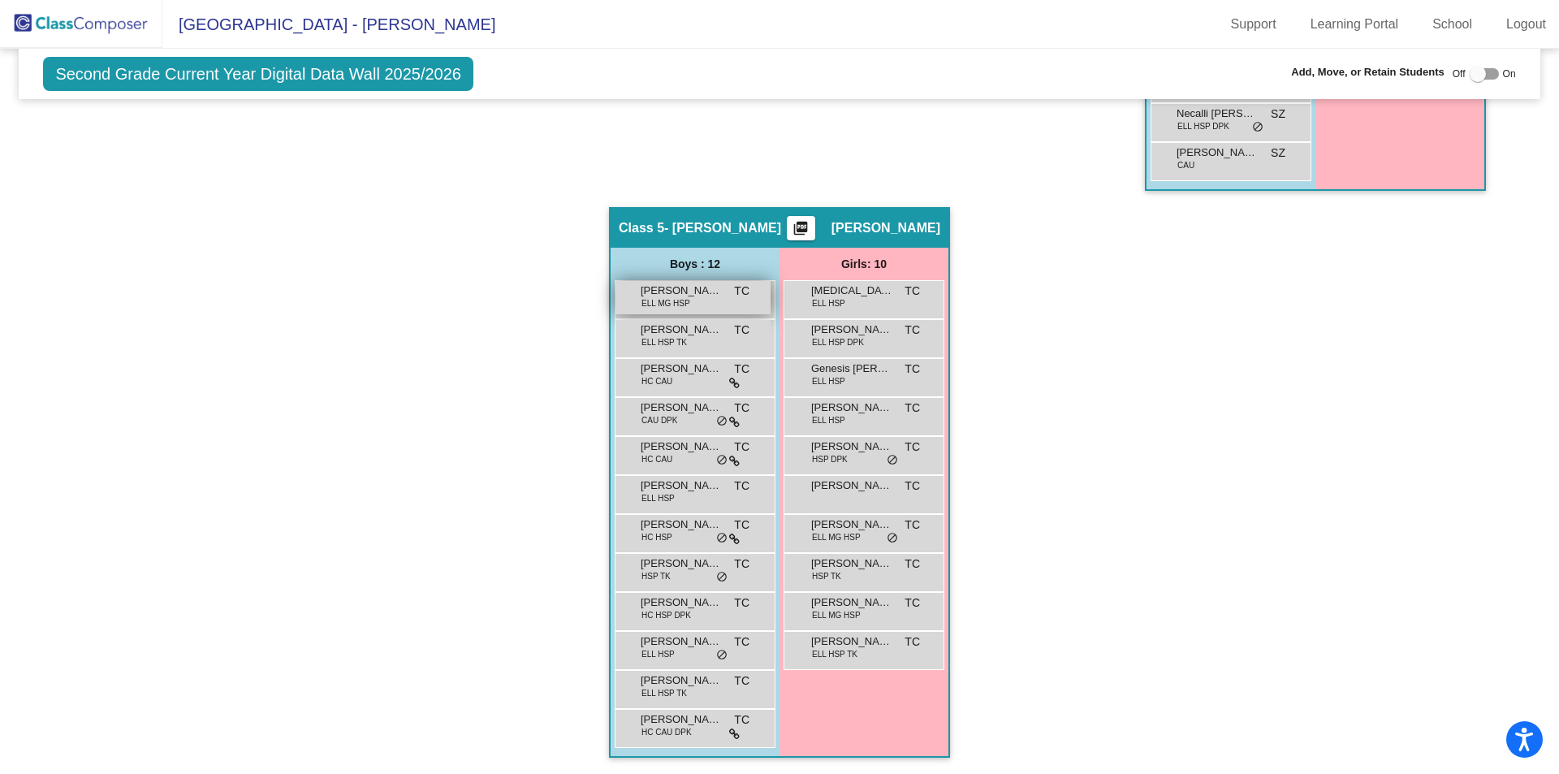
click at [721, 303] on div "ANGEL DYLAN CRUZ RIVERA ELL MG HSP TC lock do_not_disturb_alt" at bounding box center [693, 297] width 155 height 33
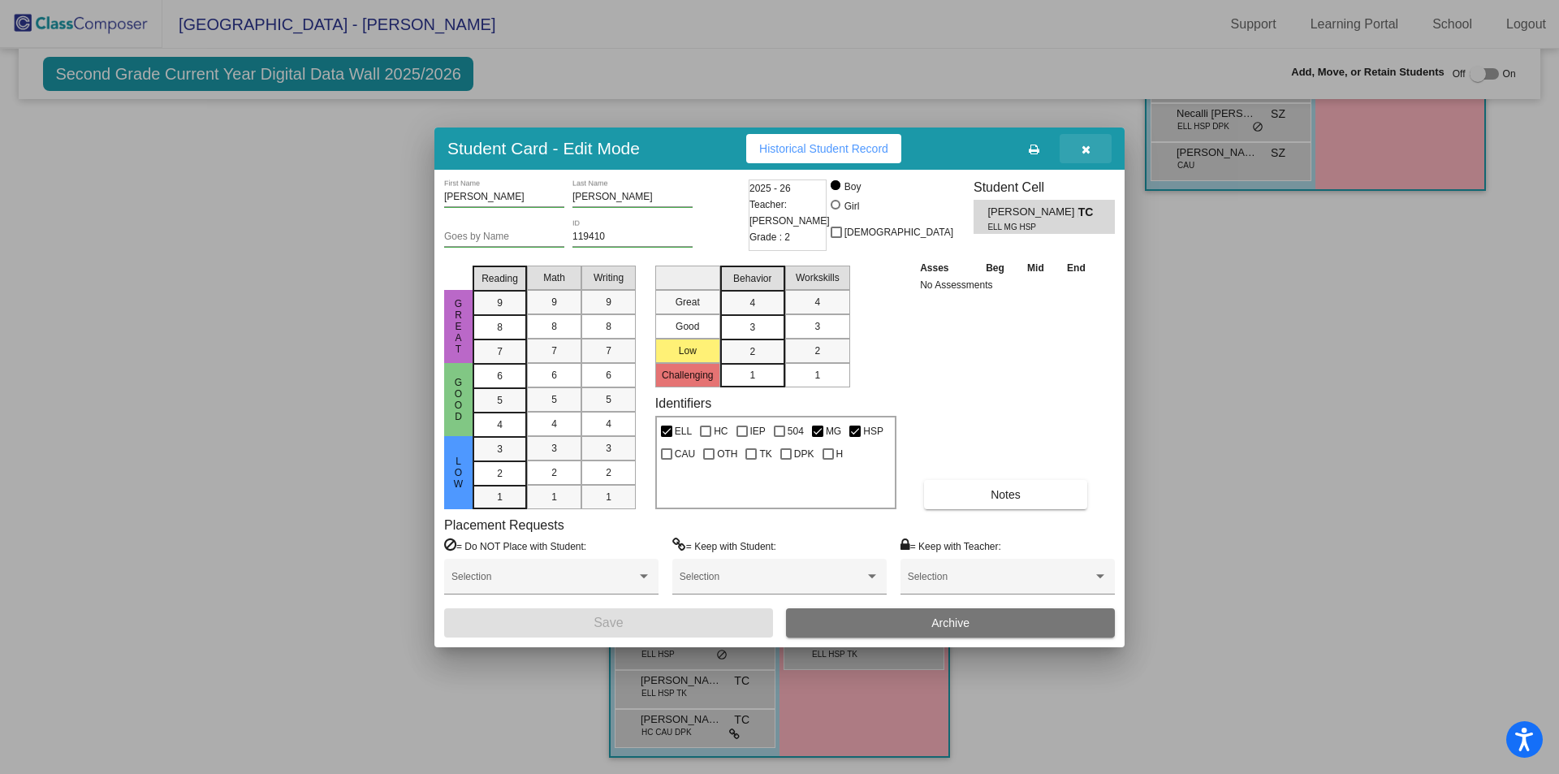
click at [1087, 140] on button "button" at bounding box center [1086, 148] width 52 height 29
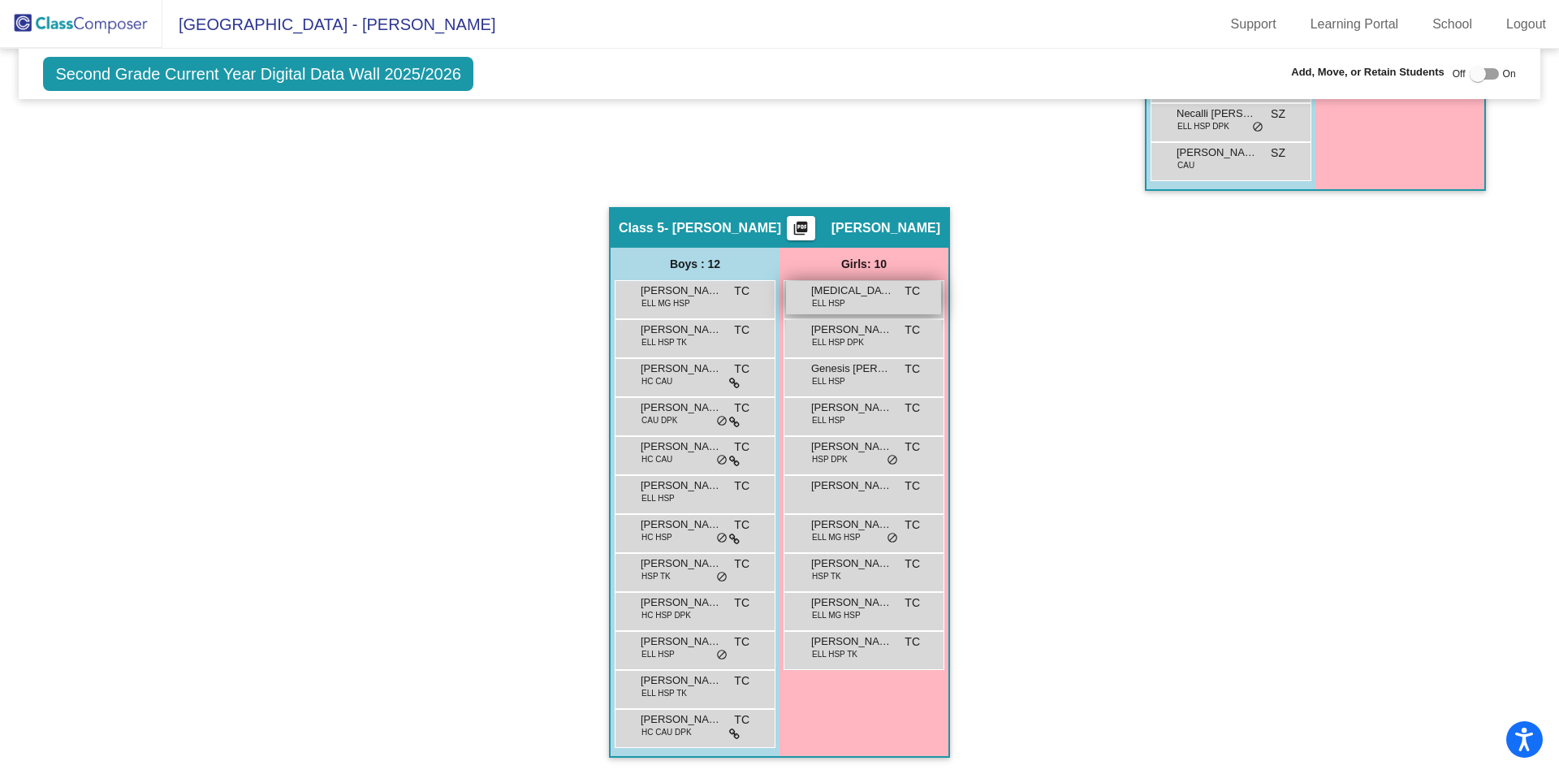
click at [875, 312] on div "Alexia Yamilet Gonzalez Cumpl ELL HSP TC lock do_not_disturb_alt" at bounding box center [863, 297] width 155 height 33
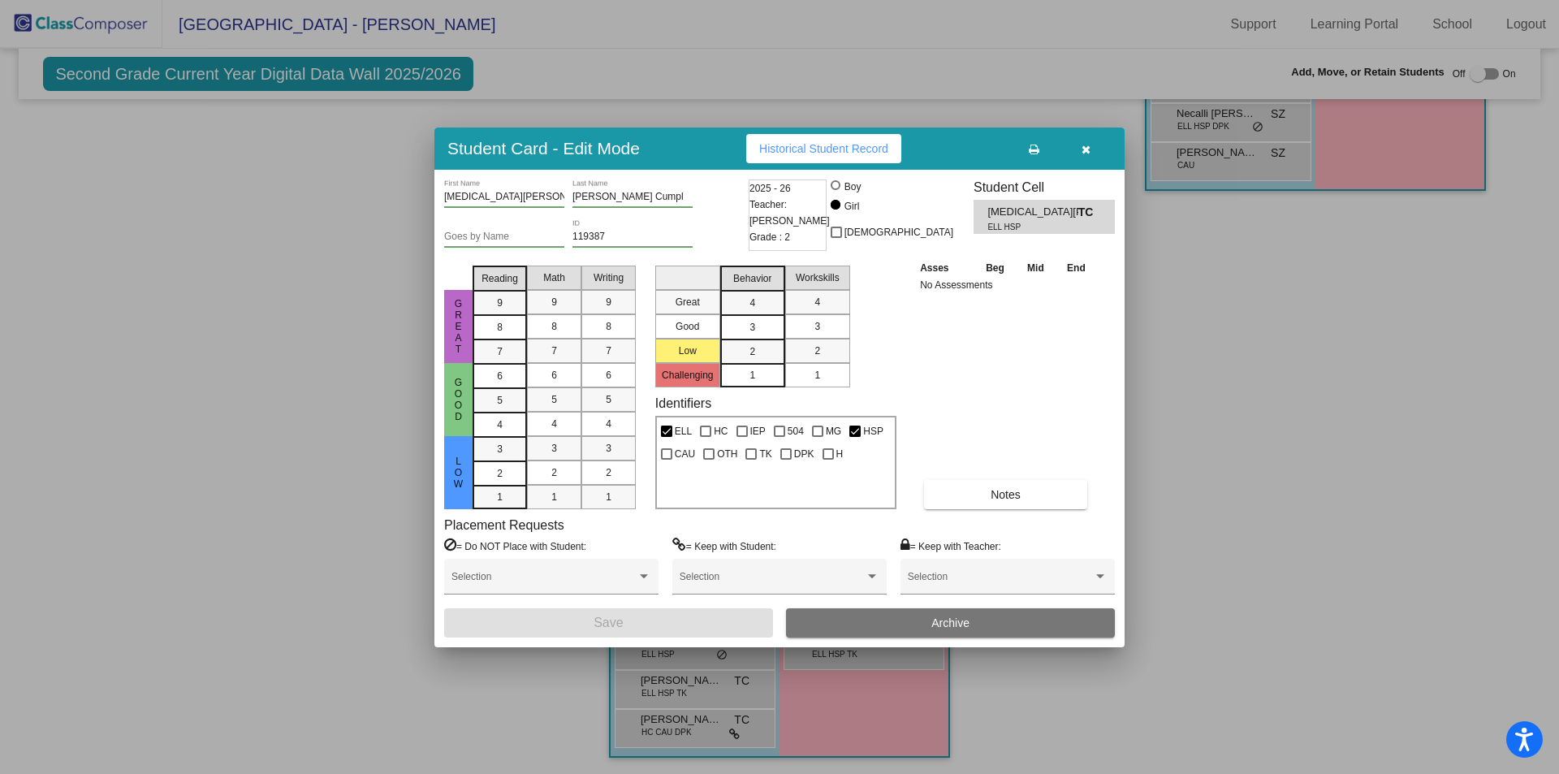
click at [1078, 145] on button "button" at bounding box center [1086, 148] width 52 height 29
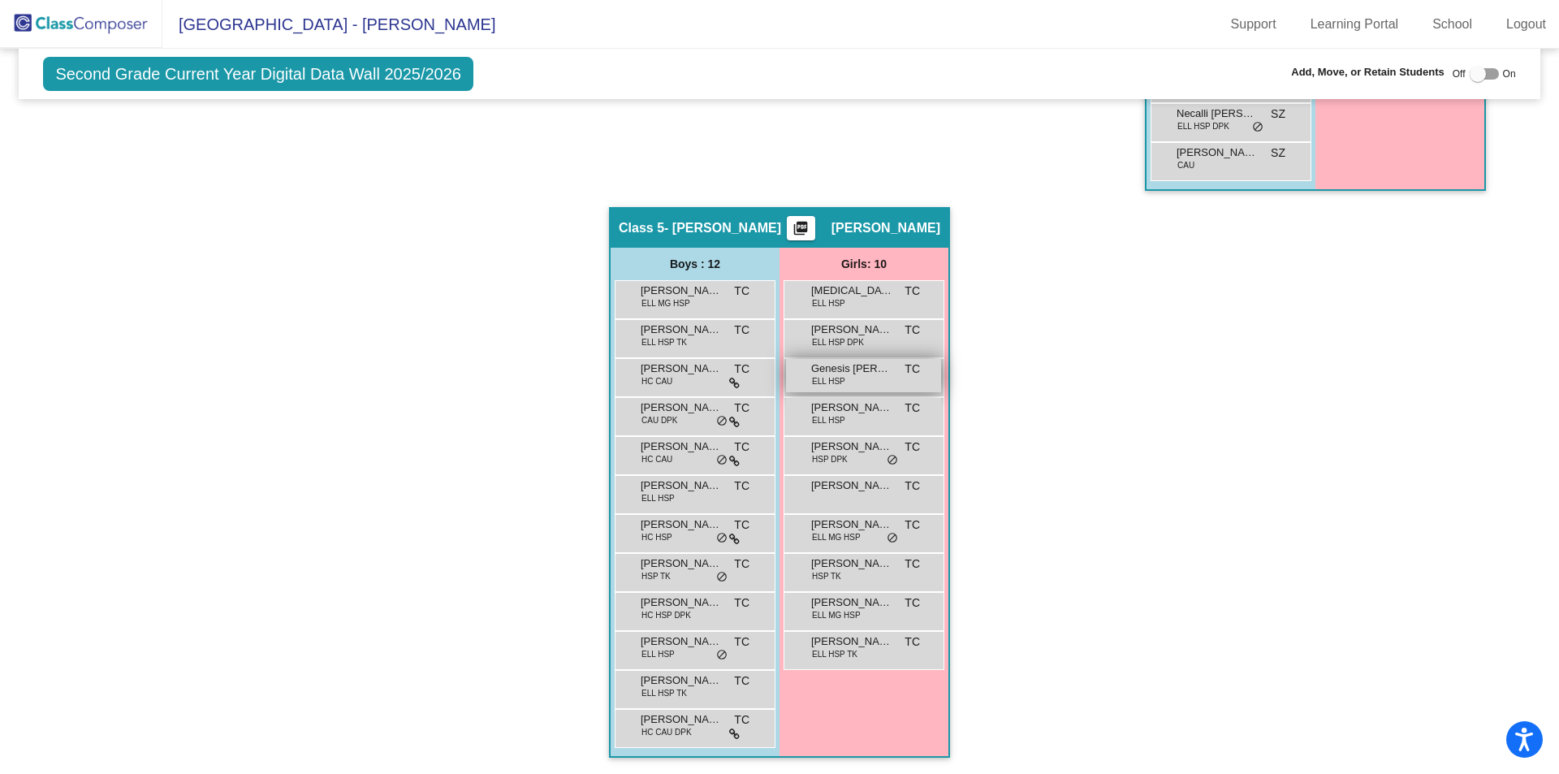
click at [867, 373] on span "Genesis Sashenka Campos Parra" at bounding box center [851, 369] width 81 height 16
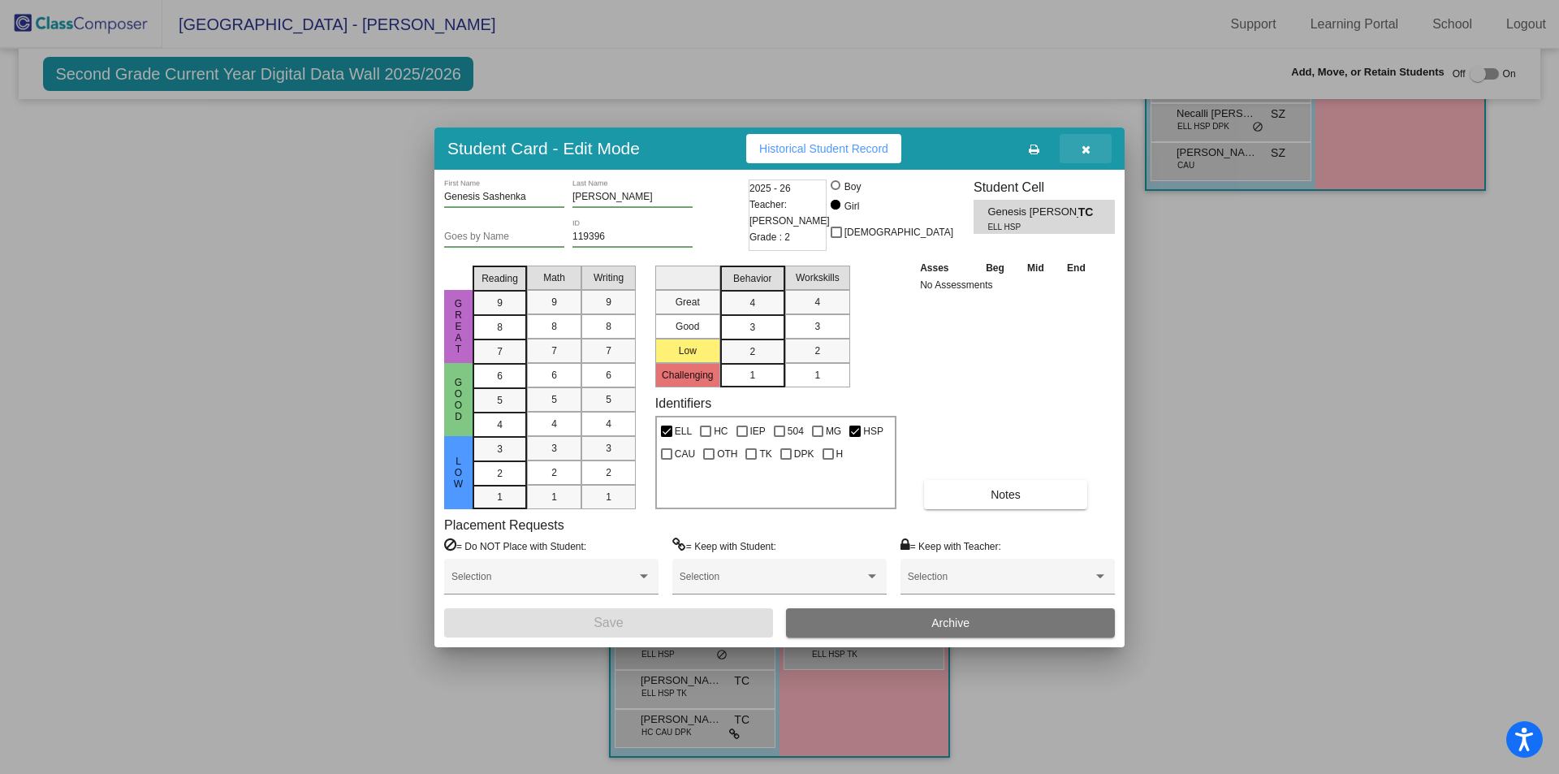
click at [1083, 148] on icon "button" at bounding box center [1086, 149] width 9 height 11
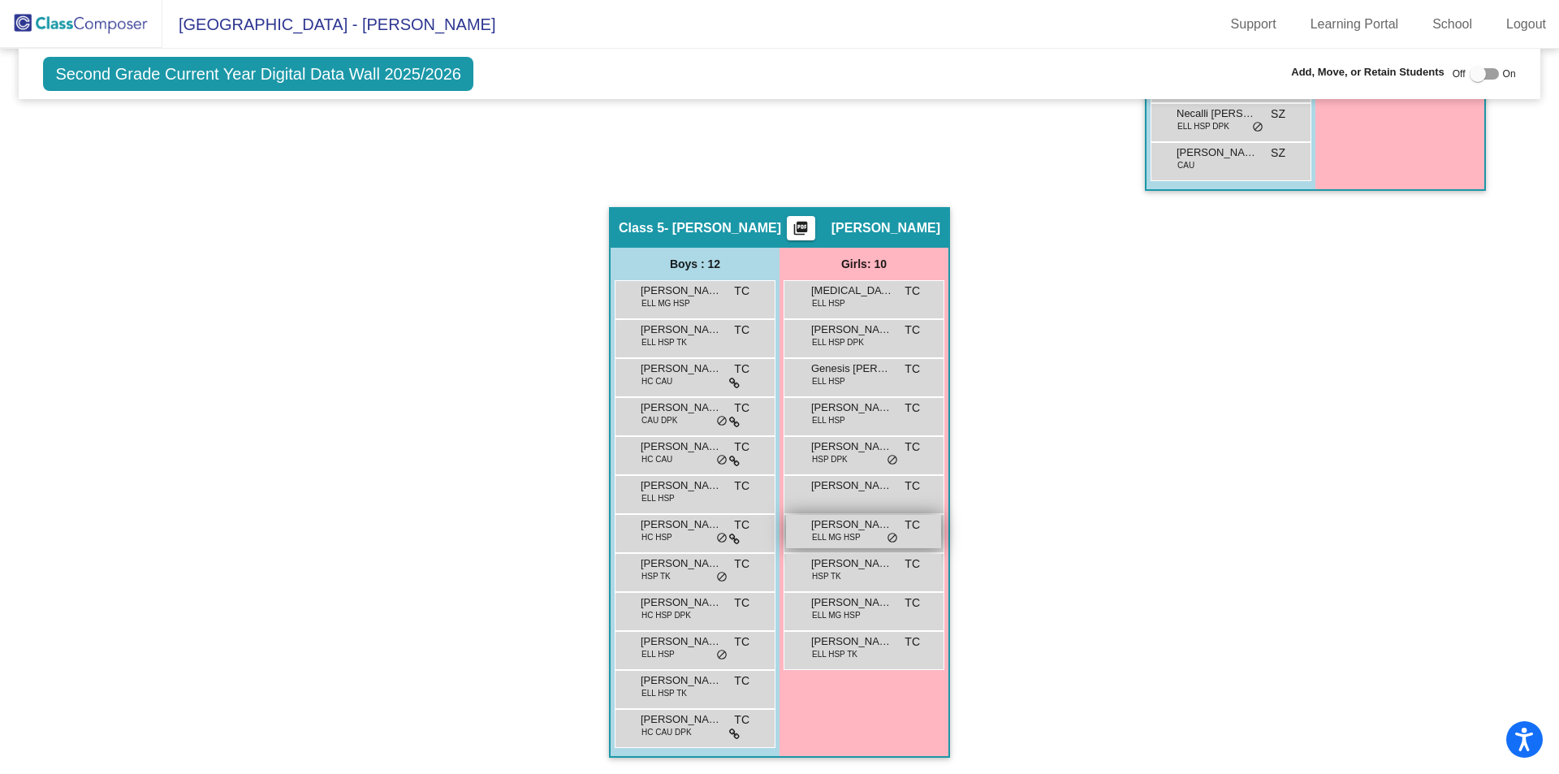
click at [815, 521] on span "Natalie Lizeth Cabrera Pacheco" at bounding box center [851, 525] width 81 height 16
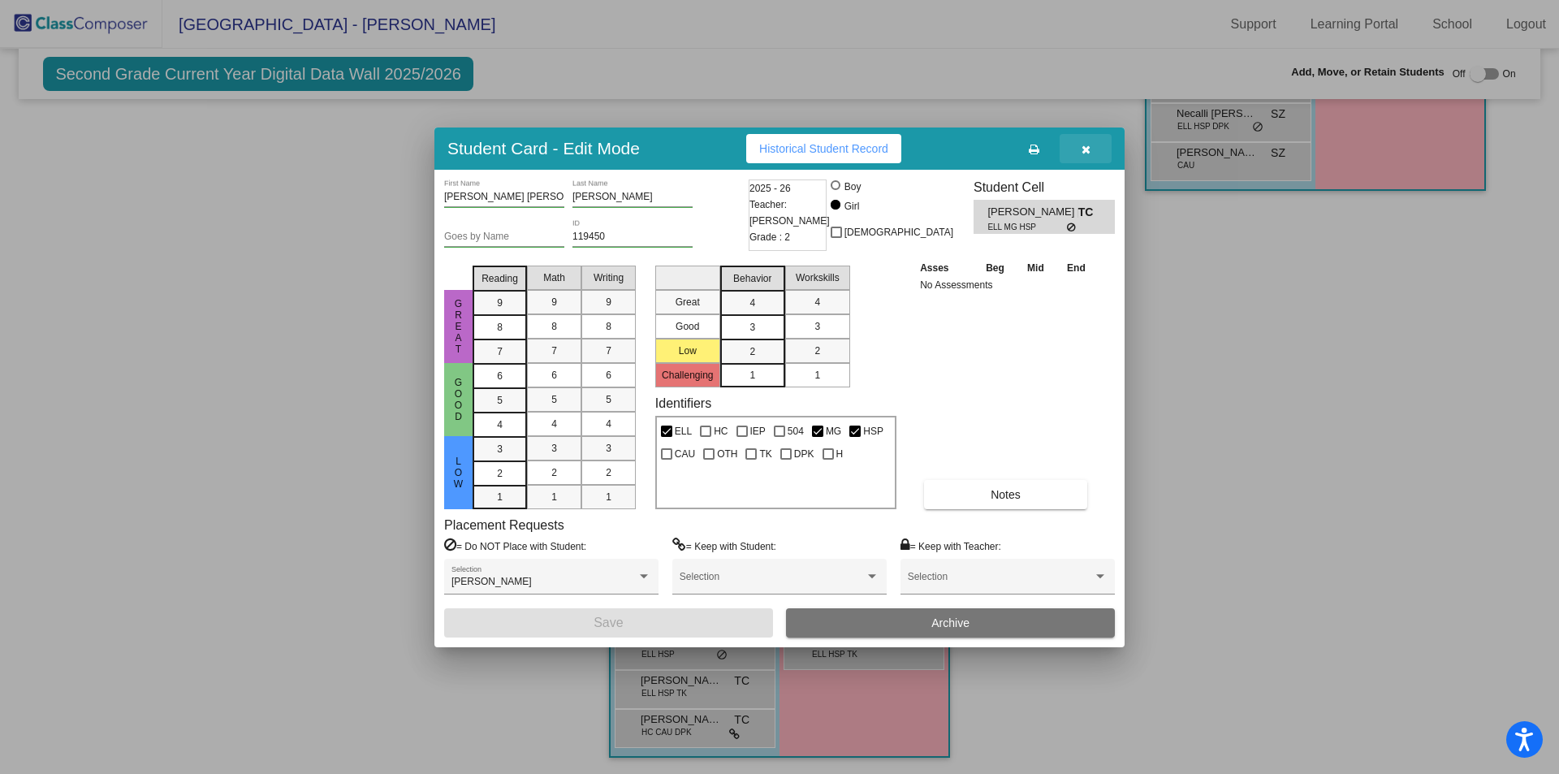
click at [1082, 151] on icon "button" at bounding box center [1086, 149] width 9 height 11
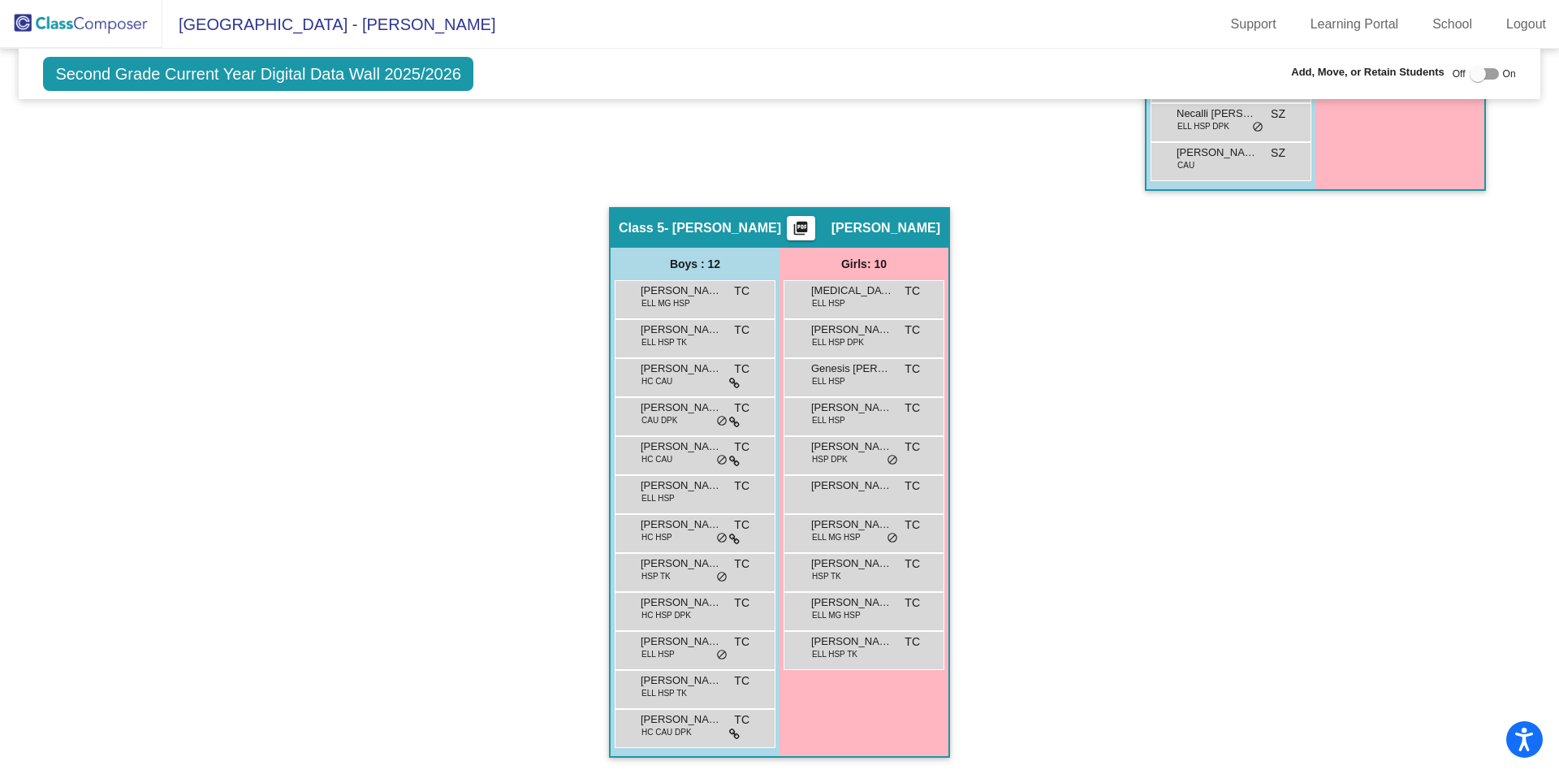
click at [62, 37] on img at bounding box center [81, 24] width 162 height 48
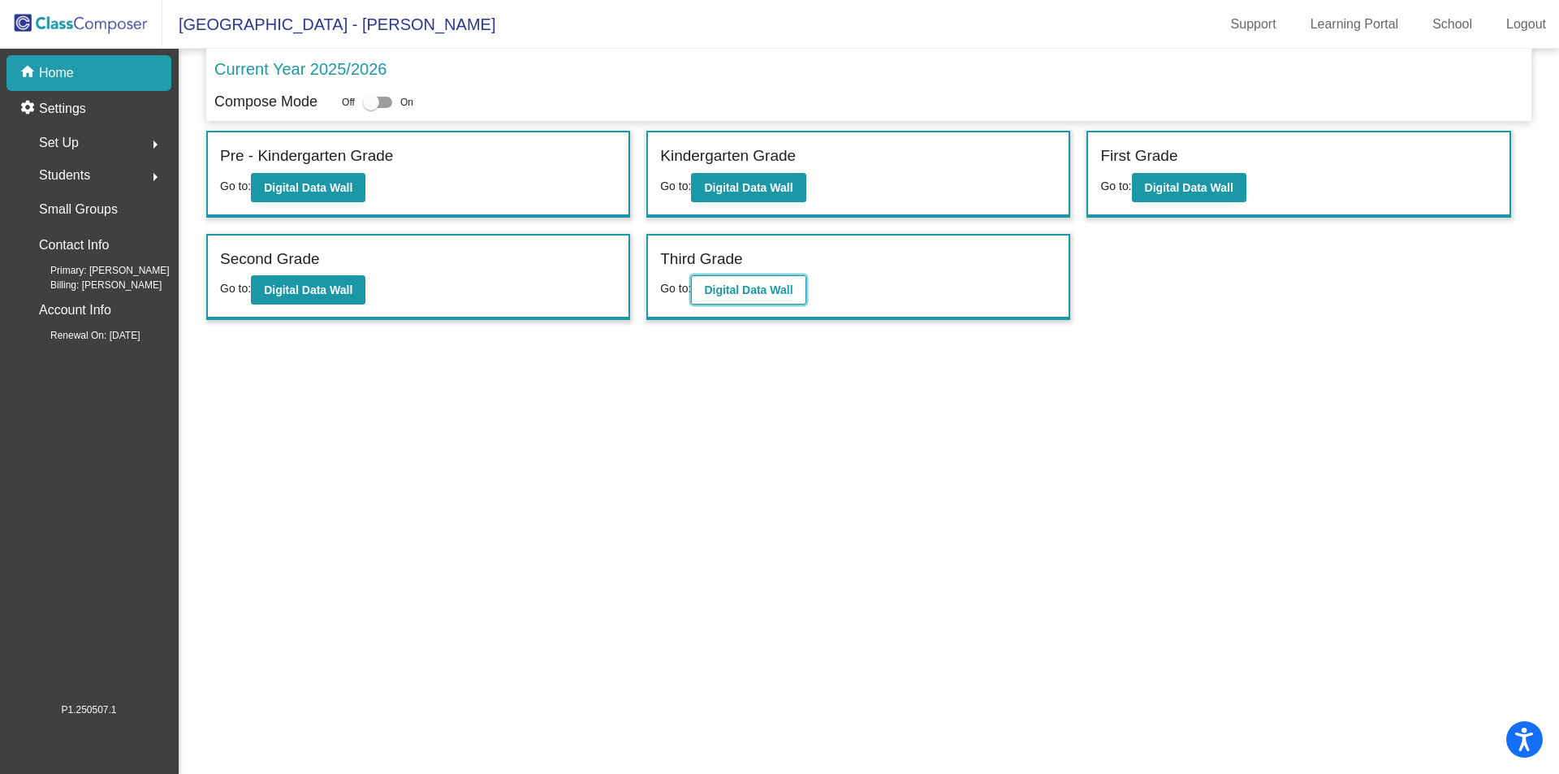
click at [773, 296] on b "Digital Data Wall" at bounding box center [748, 289] width 89 height 13
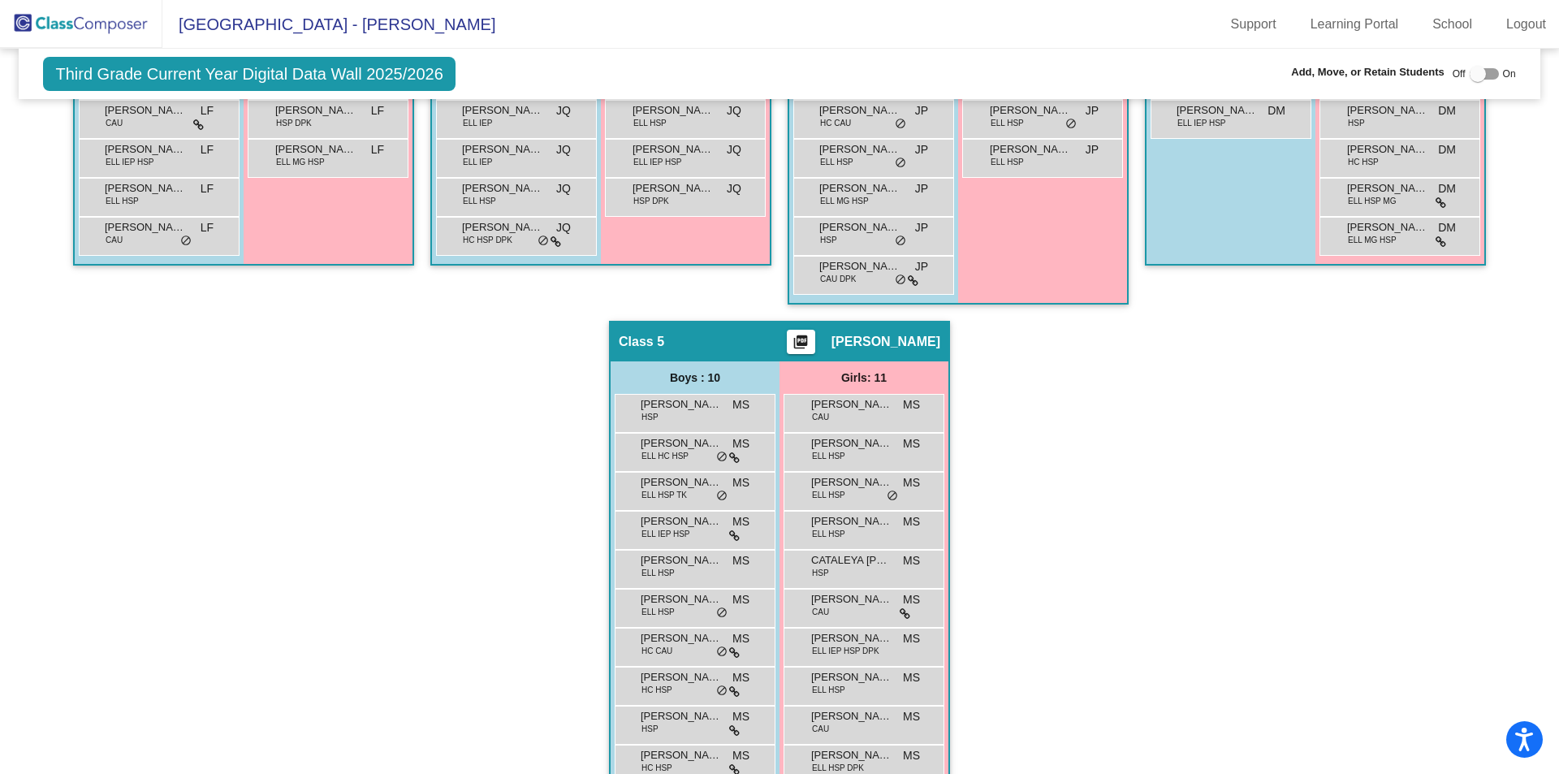
scroll to position [801, 0]
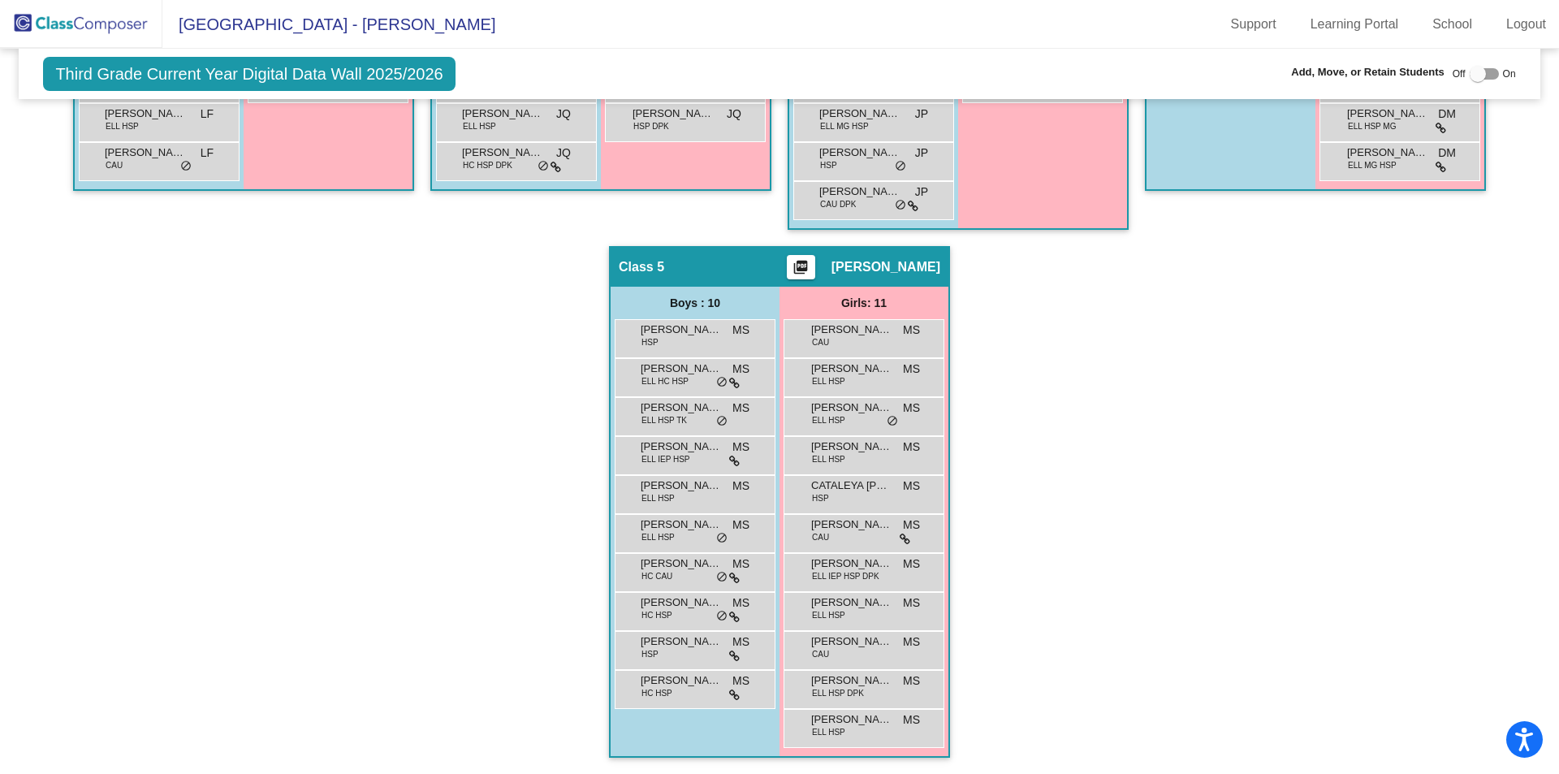
click at [43, 14] on img at bounding box center [81, 24] width 162 height 48
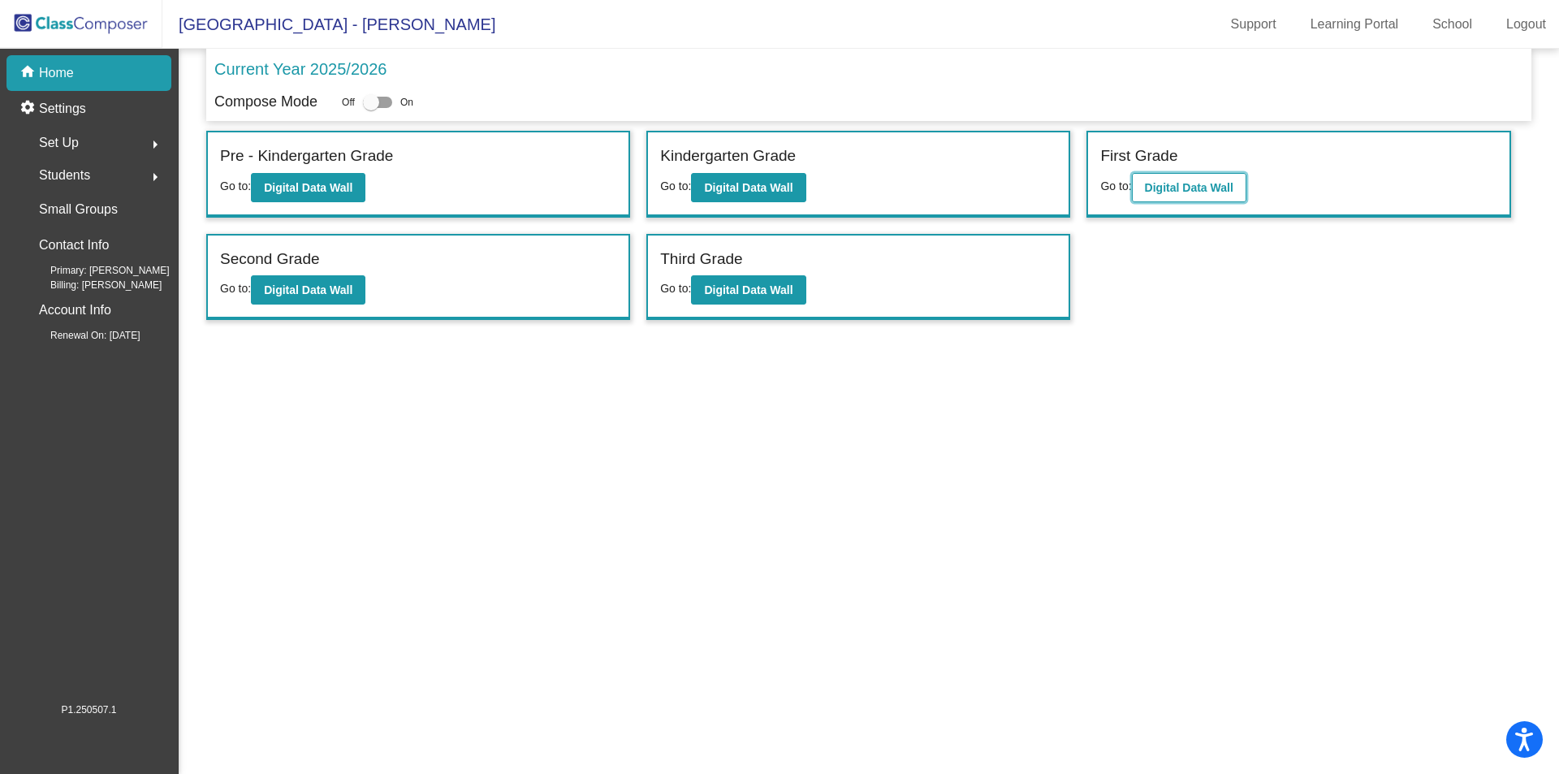
click at [1181, 175] on button "Digital Data Wall" at bounding box center [1189, 187] width 115 height 29
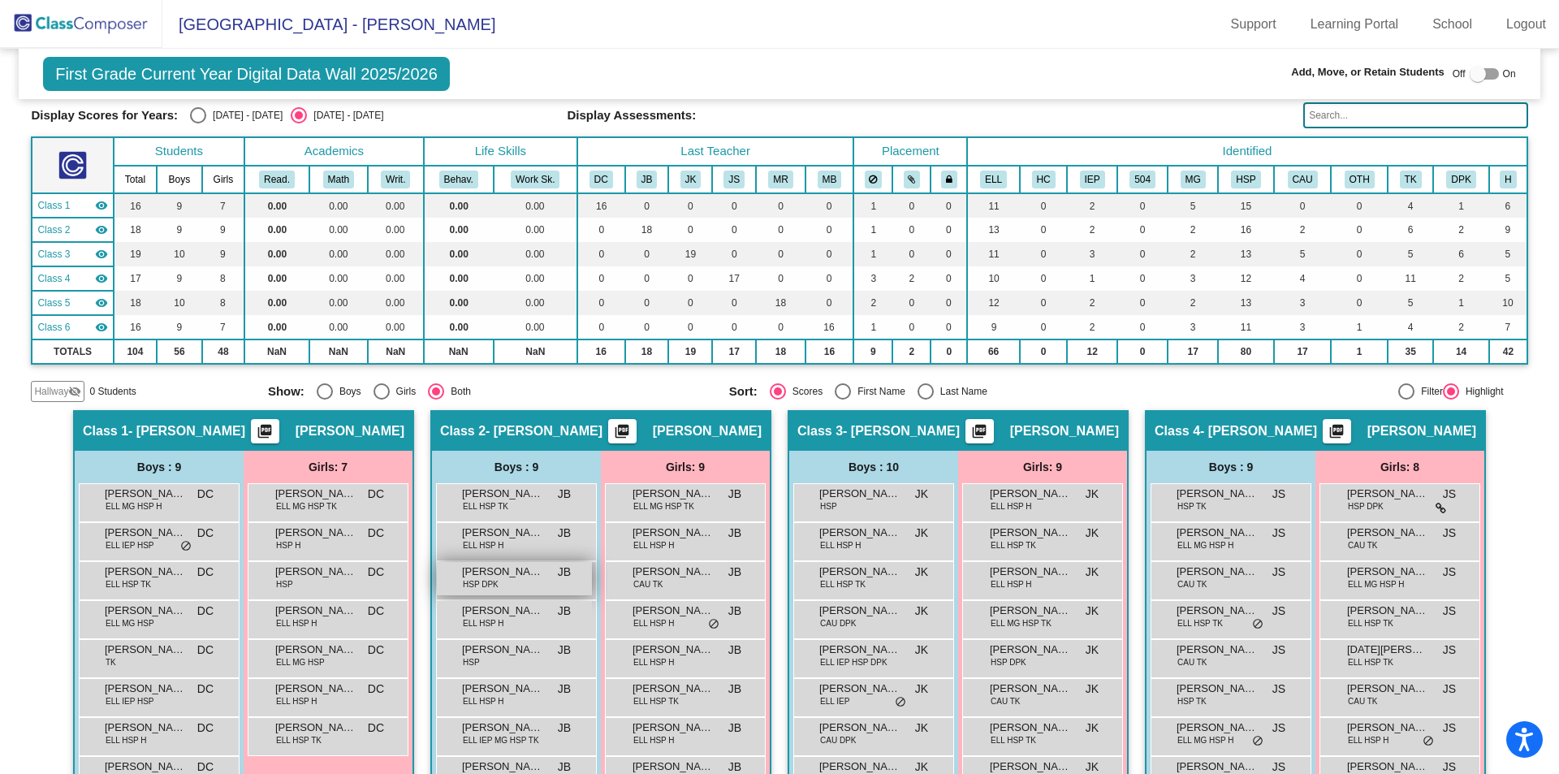
scroll to position [162, 0]
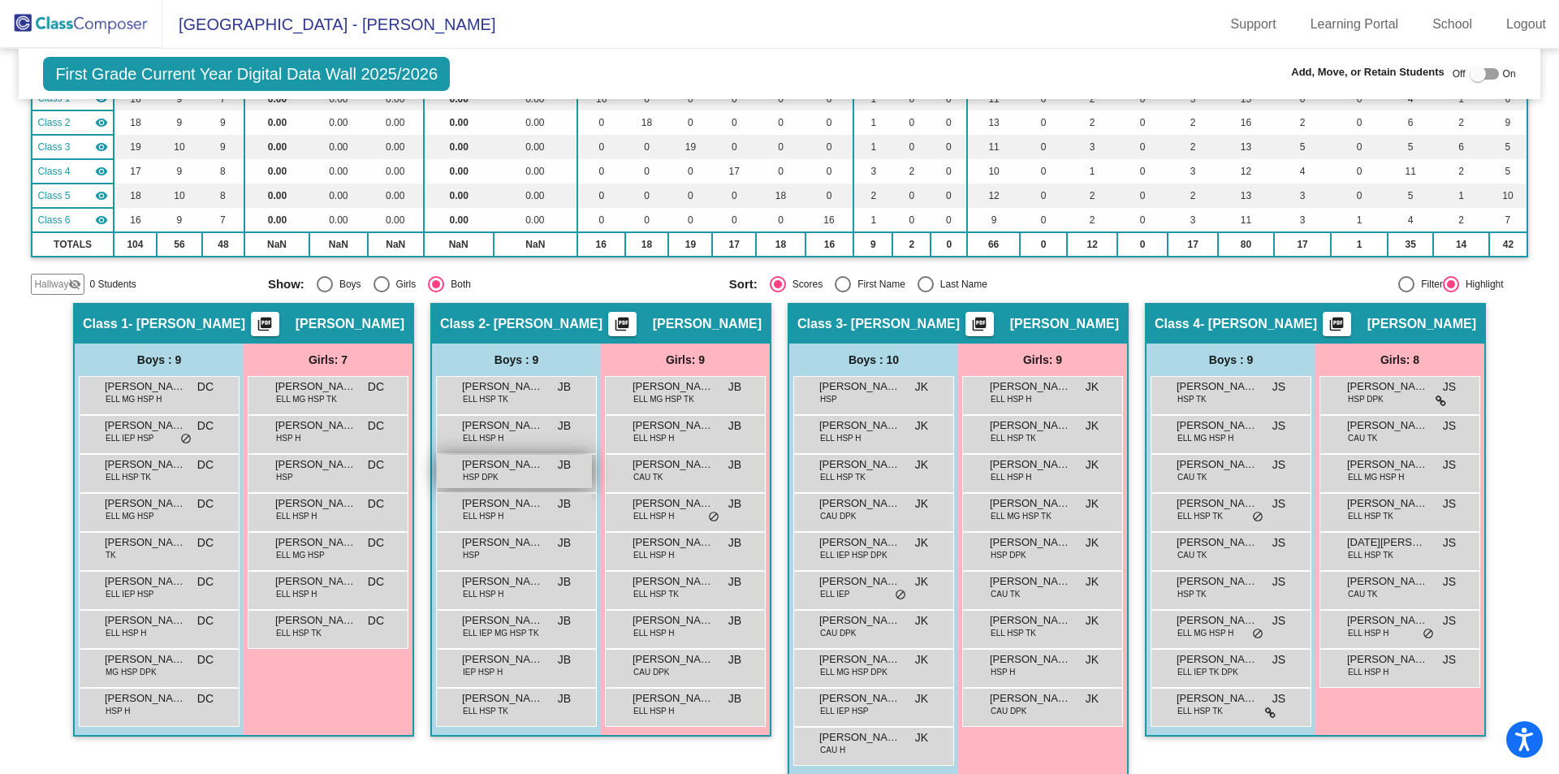
click at [533, 481] on div "Aven Ramirez HSP DPK JB lock do_not_disturb_alt" at bounding box center [514, 471] width 155 height 33
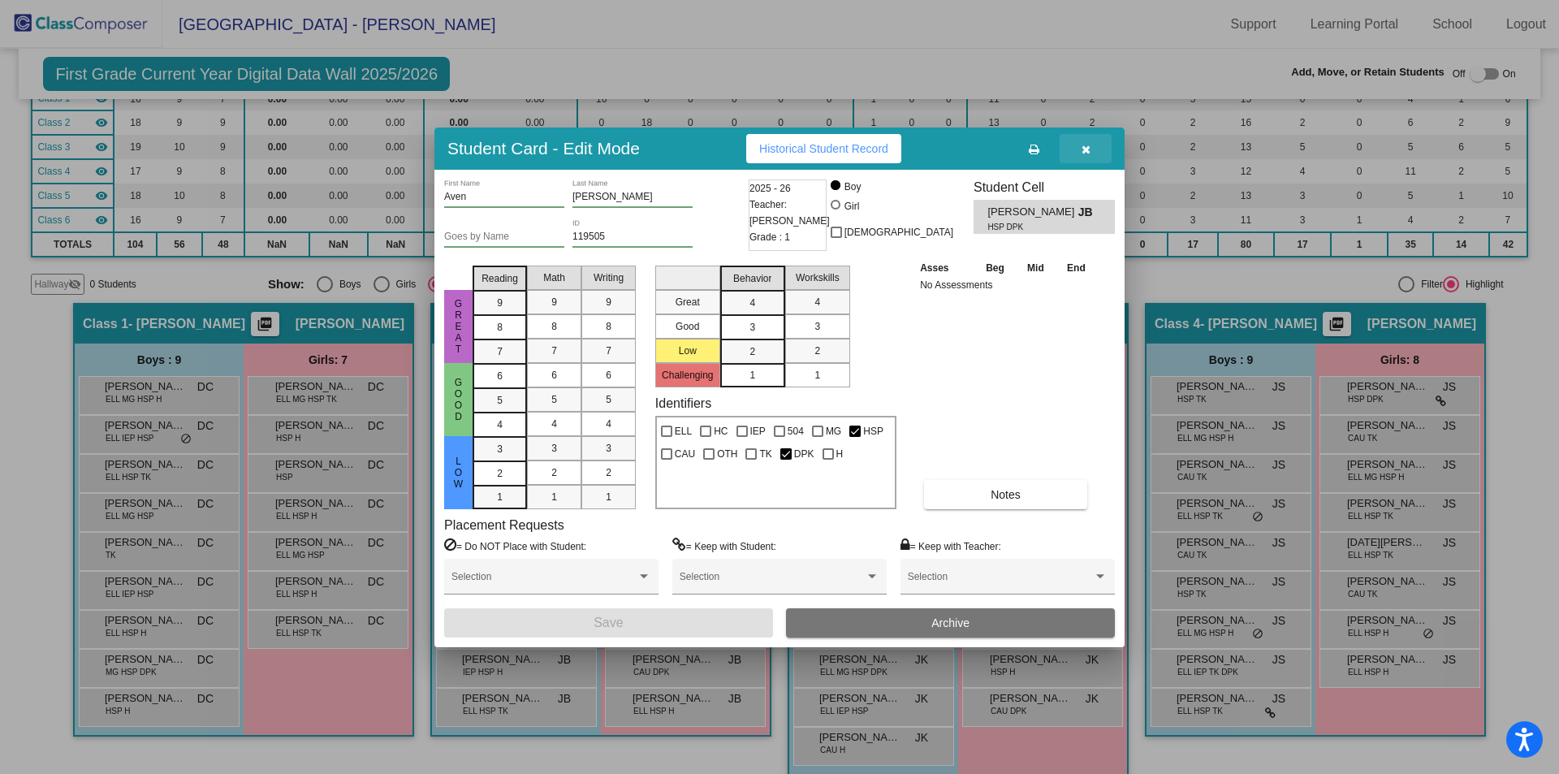
click at [1084, 147] on icon "button" at bounding box center [1086, 149] width 9 height 11
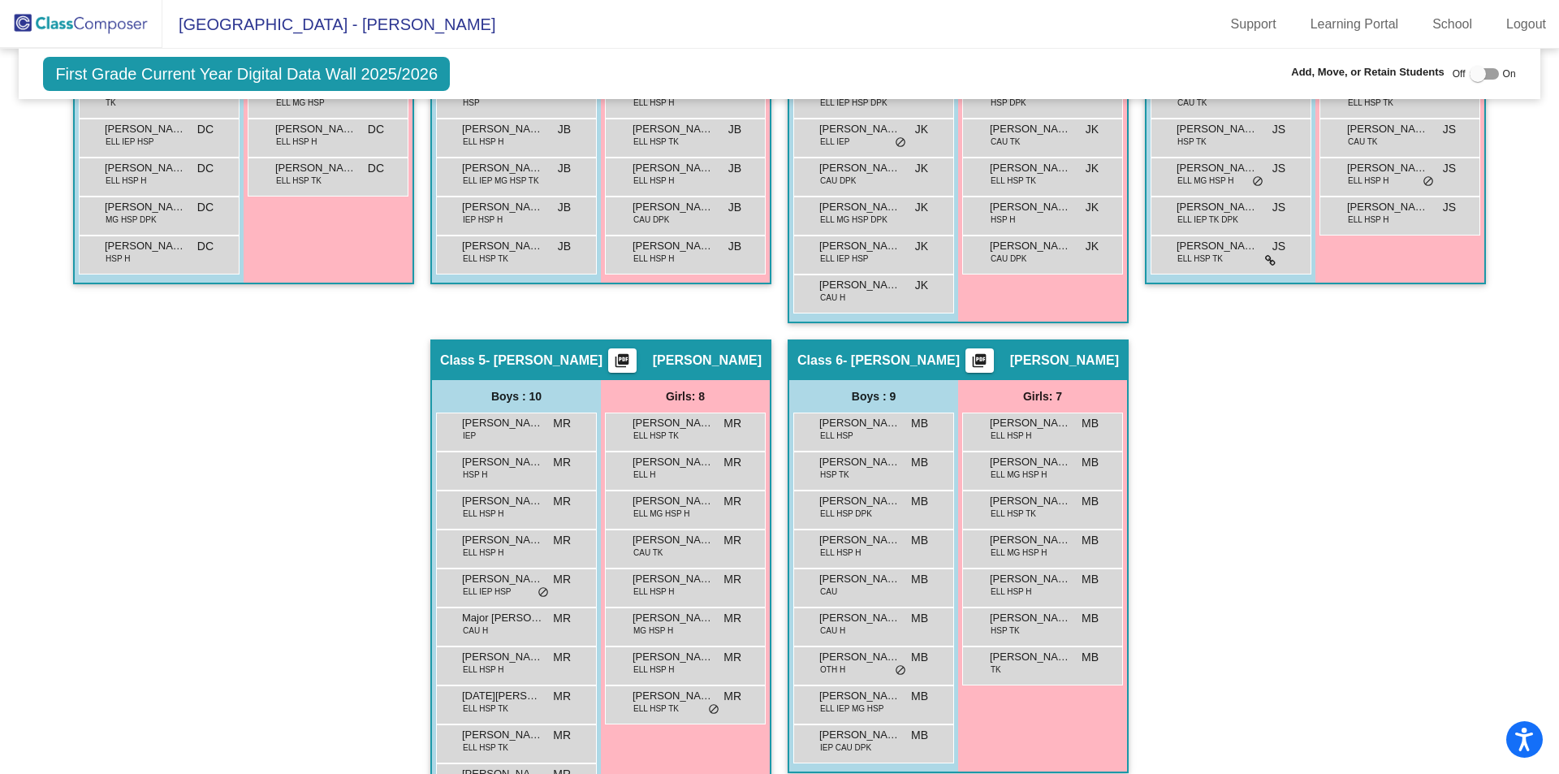
scroll to position [588, 0]
